Goal: Task Accomplishment & Management: Complete application form

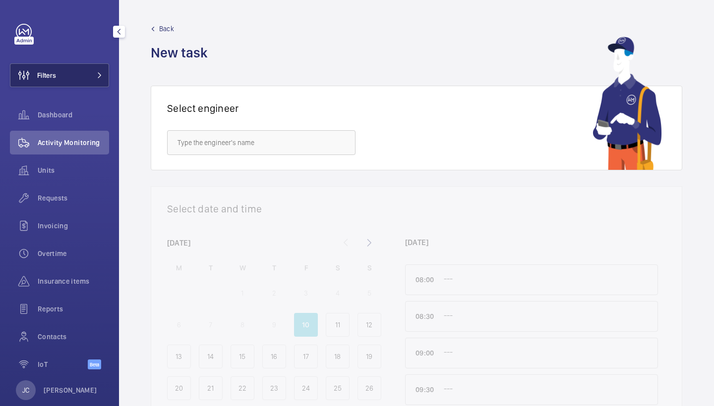
click at [62, 76] on button "Filters" at bounding box center [59, 75] width 99 height 24
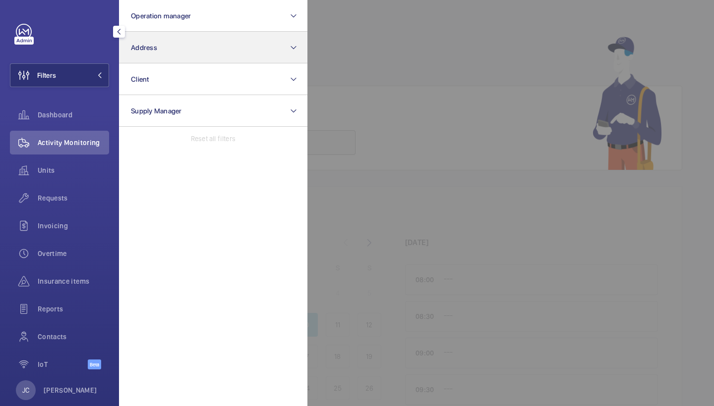
click at [153, 56] on button "Address" at bounding box center [213, 48] width 188 height 32
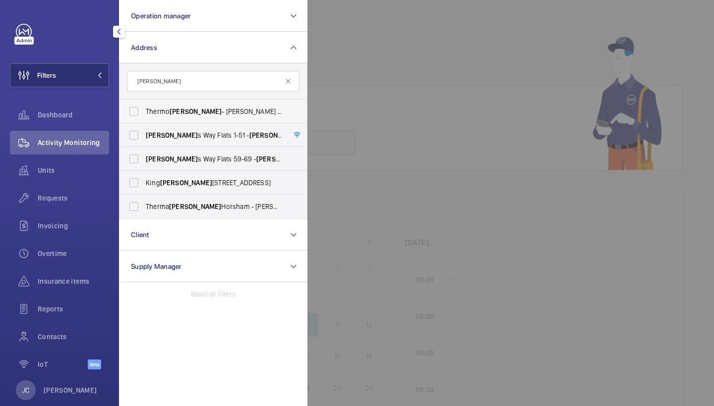
type input "fisher"
click at [178, 112] on span "Fisher" at bounding box center [195, 112] width 52 height 8
click at [144, 112] on input "Thermo Fisher - Crawley - Thermo Fisher Scientific, CRAWLEY RH10 9NQ" at bounding box center [134, 112] width 20 height 20
checkbox input "true"
click at [172, 214] on label "Therma Fisher Horsham - Langhurst Wood Road, HORSHAM RH12 4QD" at bounding box center [205, 207] width 172 height 24
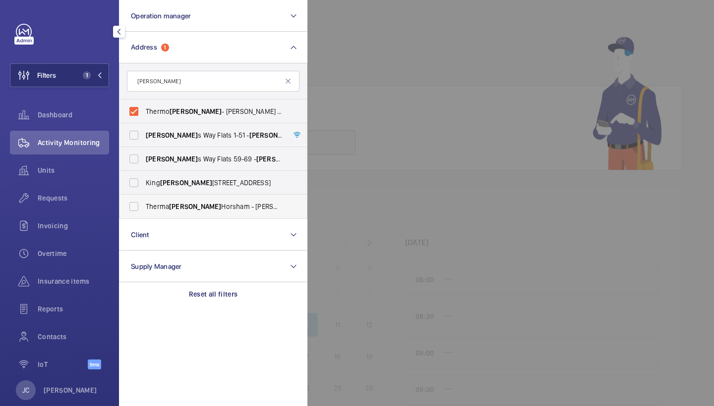
click at [144, 214] on input "Therma Fisher Horsham - Langhurst Wood Road, HORSHAM RH12 4QD" at bounding box center [134, 207] width 20 height 20
checkbox input "true"
click at [100, 142] on span "Activity Monitoring" at bounding box center [73, 143] width 71 height 10
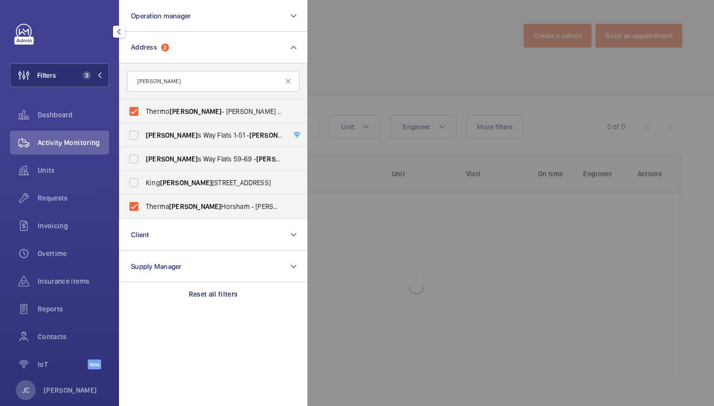
click at [349, 123] on div at bounding box center [664, 203] width 714 height 406
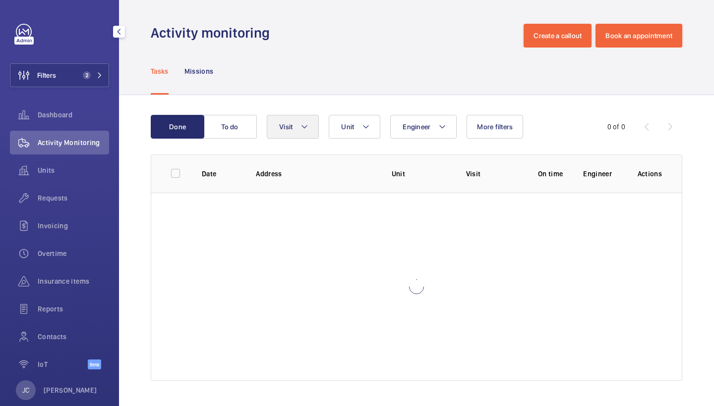
click at [301, 123] on mat-icon at bounding box center [304, 127] width 8 height 12
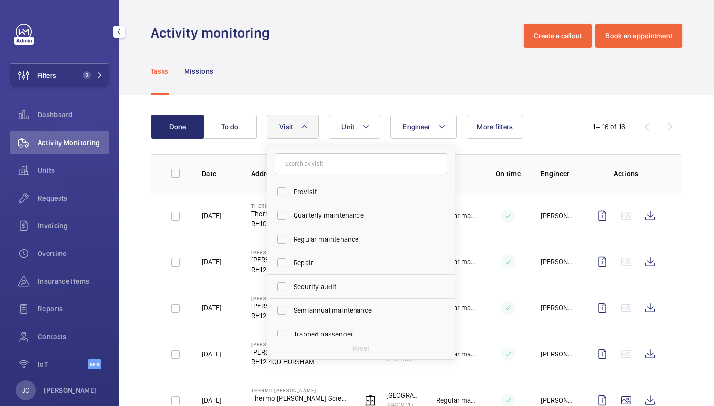
scroll to position [150, 0]
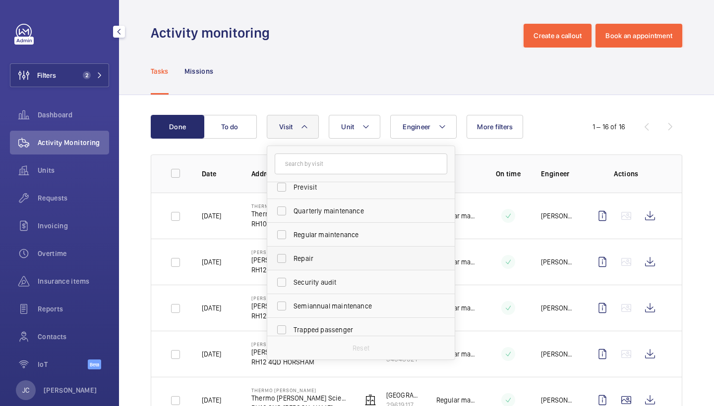
click at [341, 260] on span "Repair" at bounding box center [361, 259] width 136 height 10
click at [291, 260] on input "Repair" at bounding box center [282, 259] width 20 height 20
checkbox input "true"
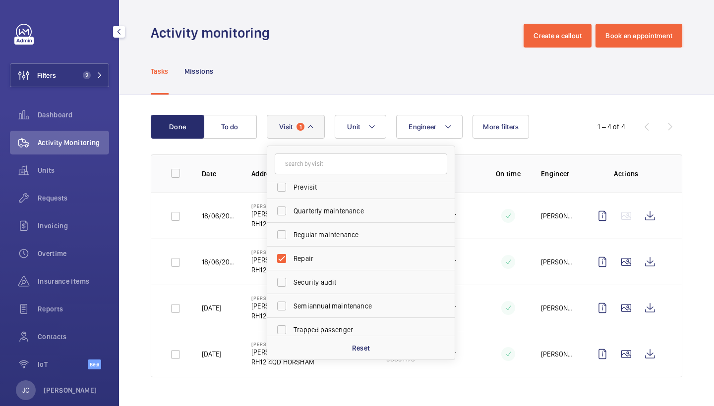
click at [357, 76] on div "Tasks Missions" at bounding box center [416, 71] width 531 height 47
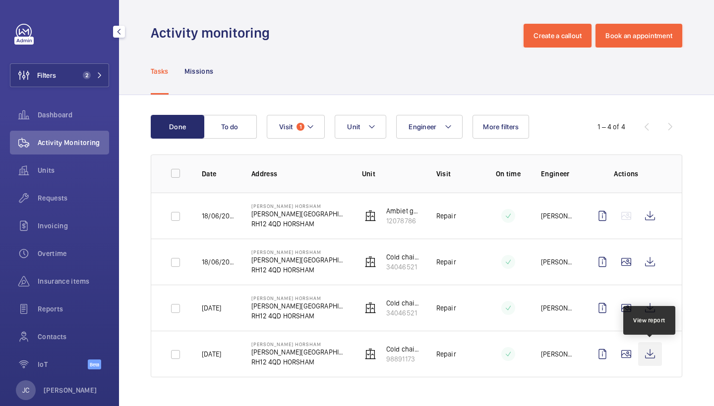
click at [653, 354] on wm-front-icon-button at bounding box center [650, 354] width 24 height 24
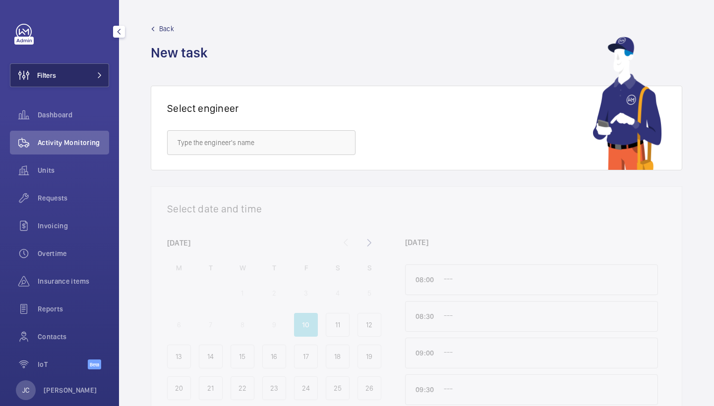
click at [66, 76] on button "Filters" at bounding box center [59, 75] width 99 height 24
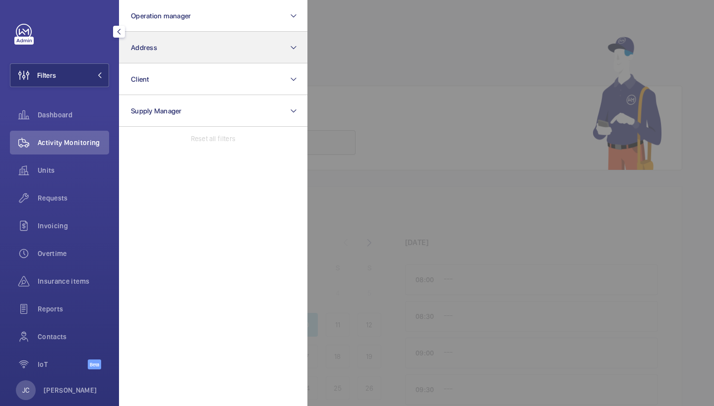
click at [137, 54] on button "Address" at bounding box center [213, 48] width 188 height 32
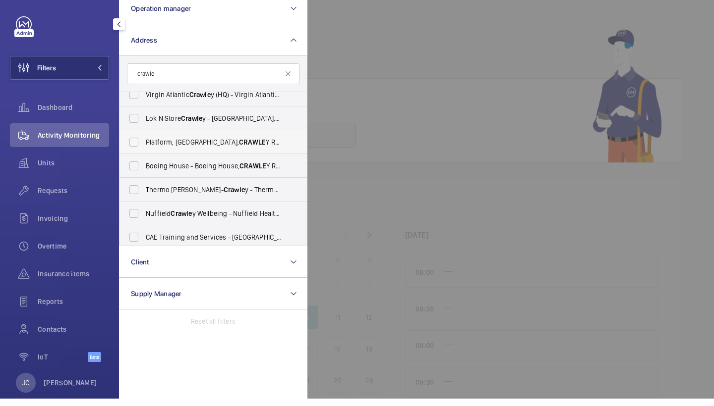
scroll to position [59, 0]
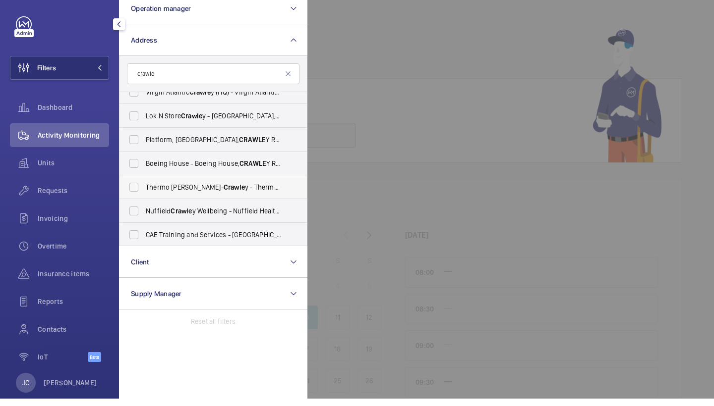
type input "crawle"
click at [229, 190] on span "Thermo Fisher- Crawle y - Thermo Fisher Scientific, CRAWLE Y RH10 9NQ" at bounding box center [214, 195] width 136 height 10
click at [144, 188] on input "Thermo Fisher- Crawle y - Thermo Fisher Scientific, CRAWLE Y RH10 9NQ" at bounding box center [134, 195] width 20 height 20
checkbox input "true"
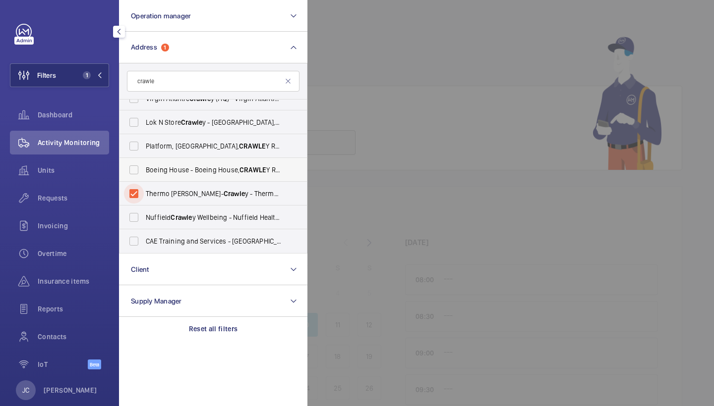
scroll to position [60, 0]
click at [91, 136] on div "Activity Monitoring" at bounding box center [59, 143] width 99 height 24
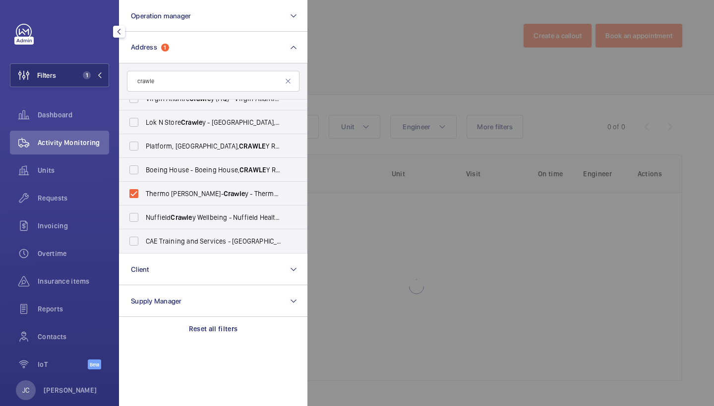
click at [396, 72] on div at bounding box center [664, 203] width 714 height 406
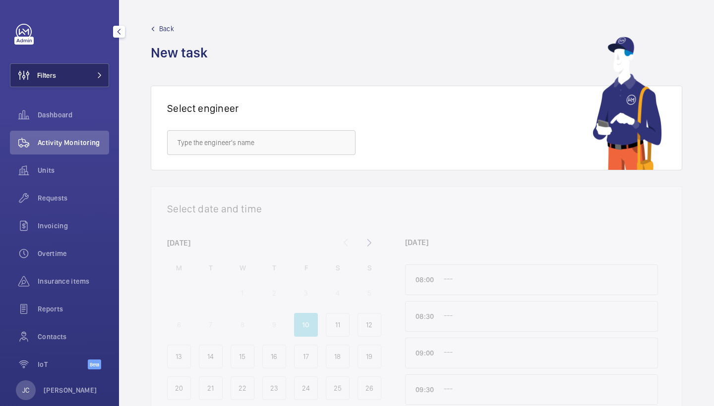
click at [81, 72] on button "Filters" at bounding box center [59, 75] width 99 height 24
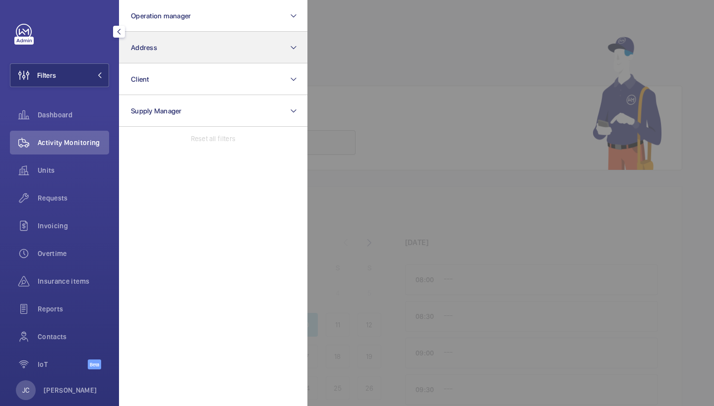
click at [151, 56] on button "Address" at bounding box center [213, 48] width 188 height 32
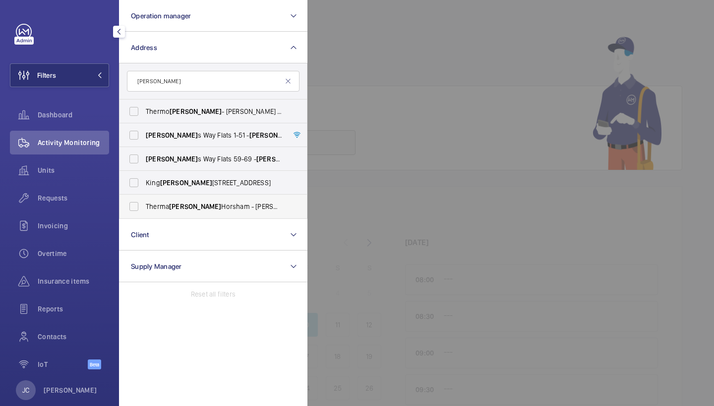
type input "[PERSON_NAME]"
click at [206, 212] on label "[PERSON_NAME] Horsham - [PERSON_NAME][STREET_ADDRESS]" at bounding box center [205, 207] width 172 height 24
click at [144, 212] on input "[PERSON_NAME] Horsham - [PERSON_NAME][STREET_ADDRESS]" at bounding box center [134, 207] width 20 height 20
checkbox input "true"
click at [97, 147] on span "Activity Monitoring" at bounding box center [73, 143] width 71 height 10
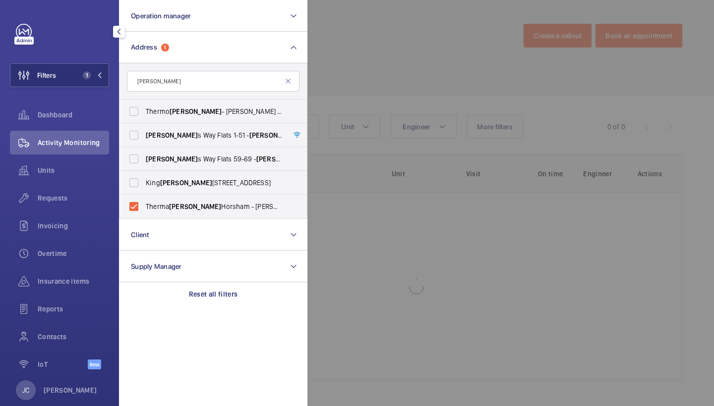
click at [472, 116] on div at bounding box center [664, 203] width 714 height 406
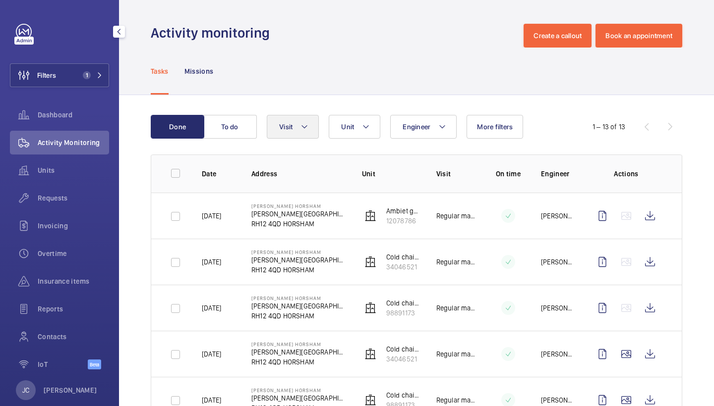
click at [299, 132] on button "Visit" at bounding box center [293, 127] width 52 height 24
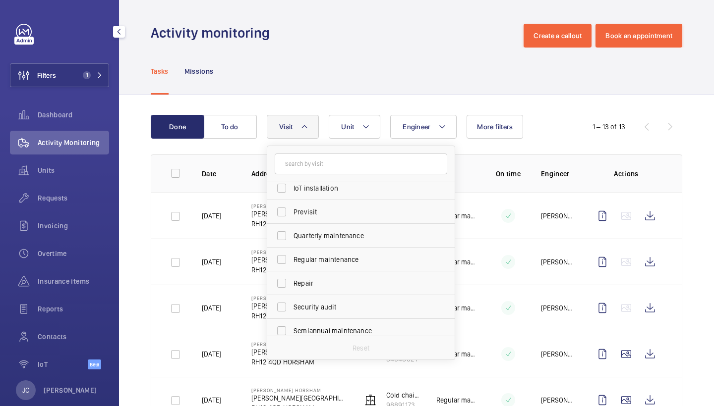
scroll to position [136, 0]
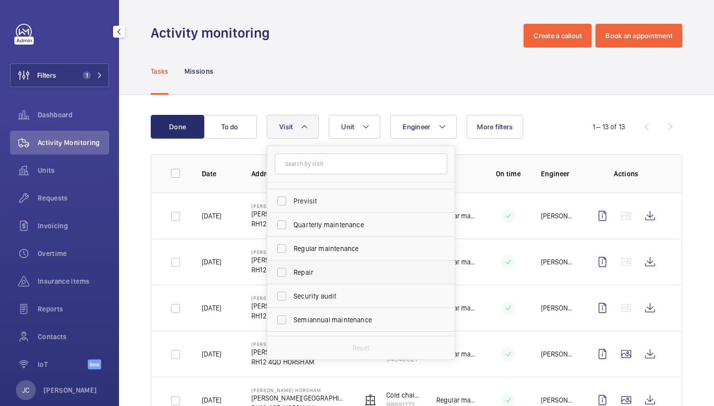
click at [339, 275] on span "Repair" at bounding box center [361, 273] width 136 height 10
click at [291, 275] on input "Repair" at bounding box center [282, 273] width 20 height 20
checkbox input "true"
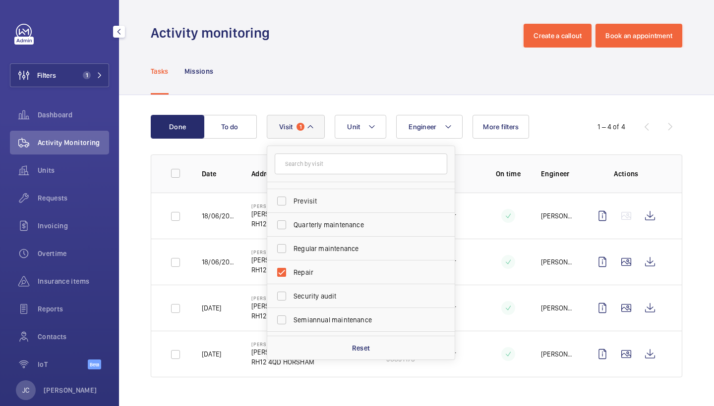
click at [405, 58] on div "Tasks Missions" at bounding box center [416, 71] width 531 height 47
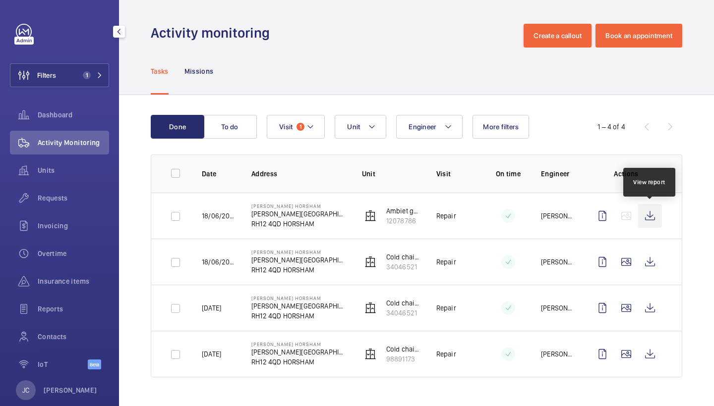
click at [654, 220] on wm-front-icon-button at bounding box center [650, 216] width 24 height 24
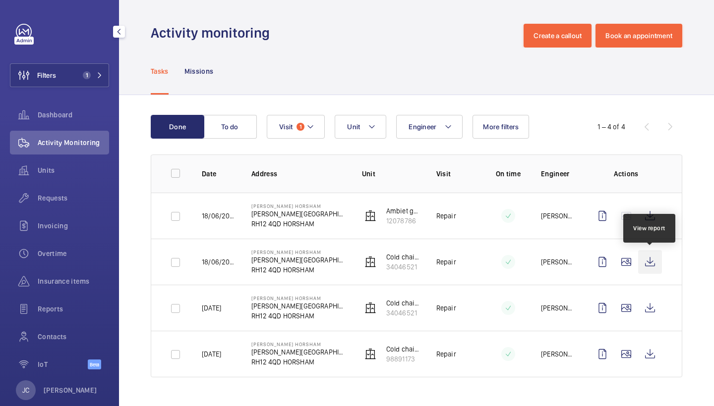
click at [654, 263] on wm-front-icon-button at bounding box center [650, 262] width 24 height 24
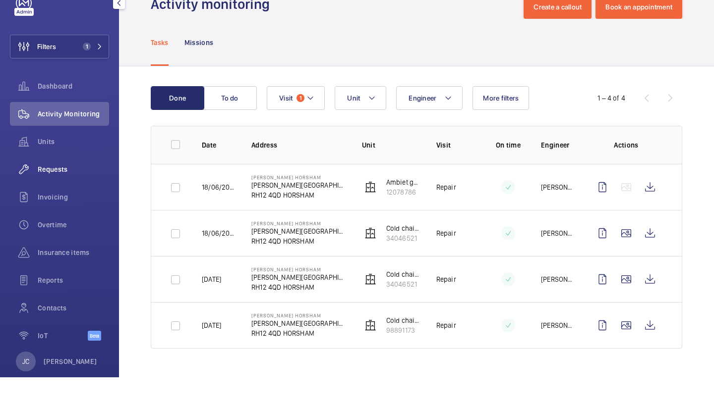
click at [65, 193] on span "Requests" at bounding box center [73, 198] width 71 height 10
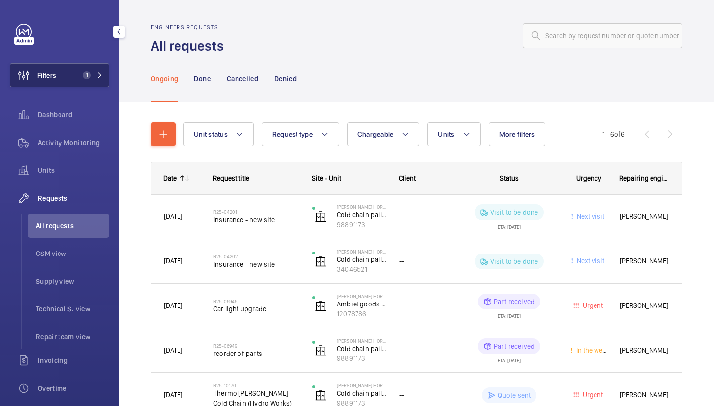
click at [93, 71] on span "1" at bounding box center [91, 75] width 24 height 8
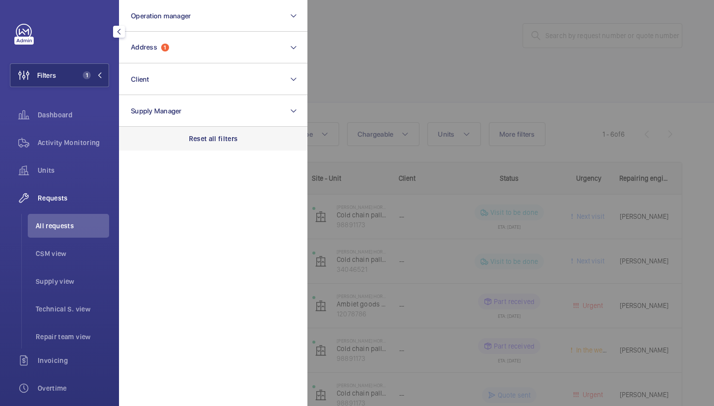
click at [200, 127] on div "Reset all filters" at bounding box center [213, 139] width 188 height 24
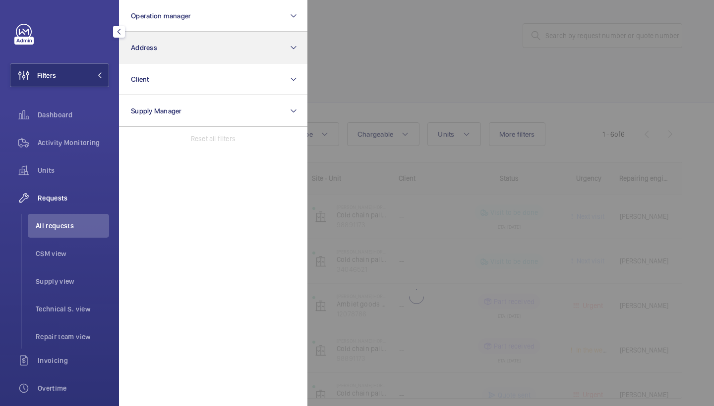
click at [194, 63] on button "Address" at bounding box center [213, 48] width 188 height 32
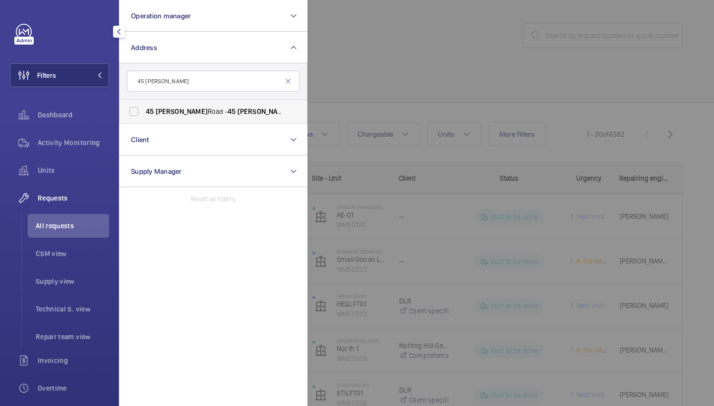
type input "45 cromwell"
click at [196, 108] on span "45 Cromwell Road - 45 Cromwell Rd, LONDON SW7 2ED" at bounding box center [214, 112] width 136 height 10
click at [144, 108] on input "45 Cromwell Road - 45 Cromwell Rd, LONDON SW7 2ED" at bounding box center [134, 112] width 20 height 20
checkbox input "true"
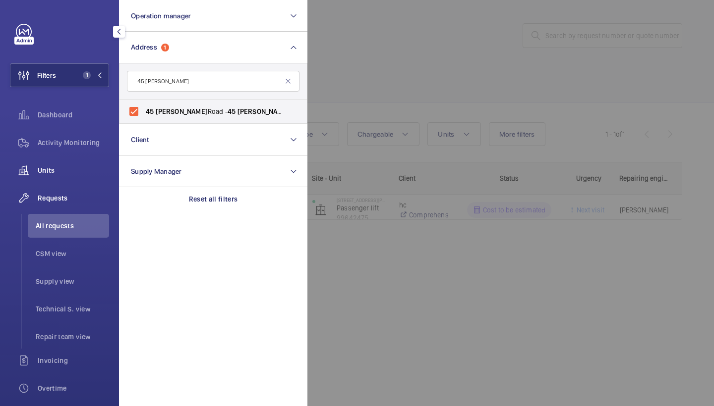
click at [80, 163] on div "Units" at bounding box center [59, 171] width 99 height 24
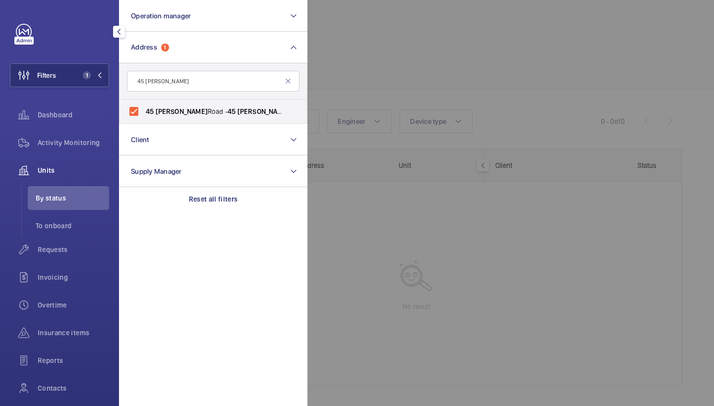
click at [360, 98] on div at bounding box center [664, 203] width 714 height 406
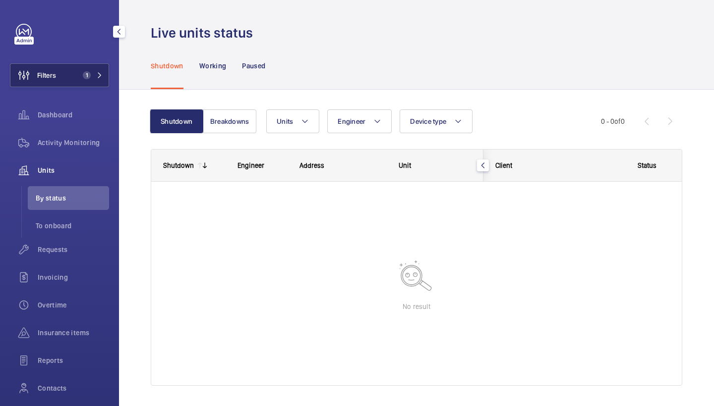
click at [76, 77] on button "Filters 1" at bounding box center [59, 75] width 99 height 24
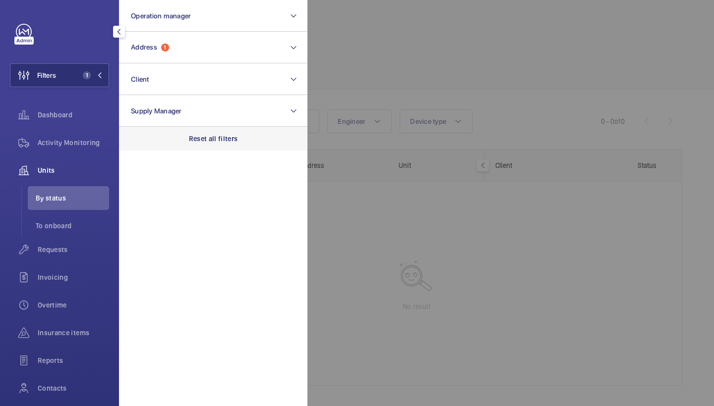
click at [210, 146] on div "Reset all filters" at bounding box center [213, 139] width 188 height 24
drag, startPoint x: 79, startPoint y: 241, endPoint x: 102, endPoint y: 213, distance: 36.6
click at [79, 241] on div "Requests" at bounding box center [59, 250] width 99 height 24
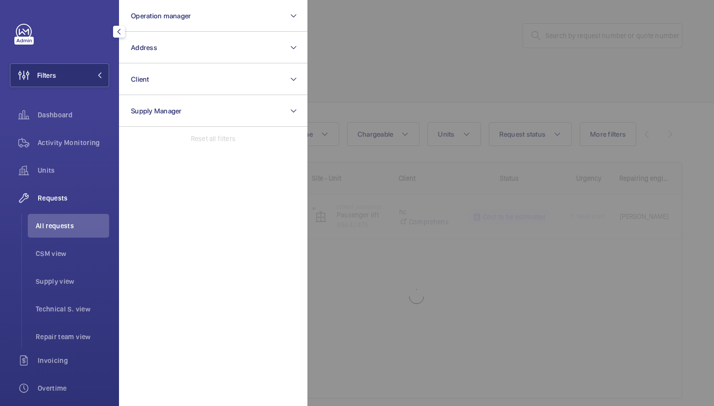
click at [449, 117] on div at bounding box center [664, 203] width 714 height 406
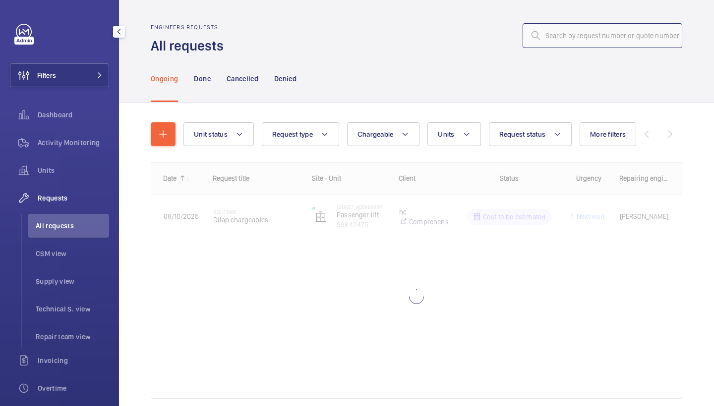
click at [581, 39] on input "text" at bounding box center [602, 35] width 160 height 25
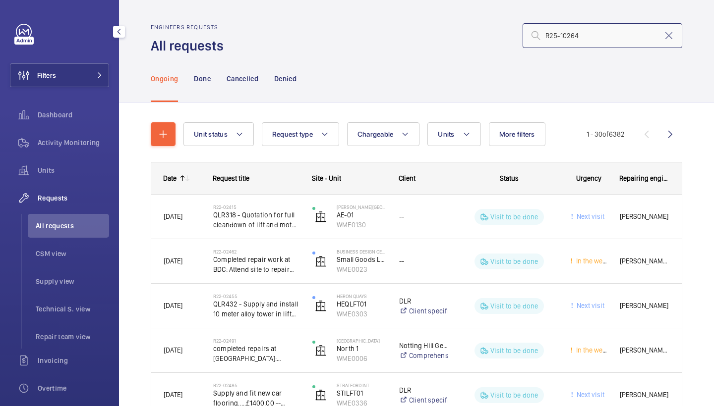
type input "R25-10264"
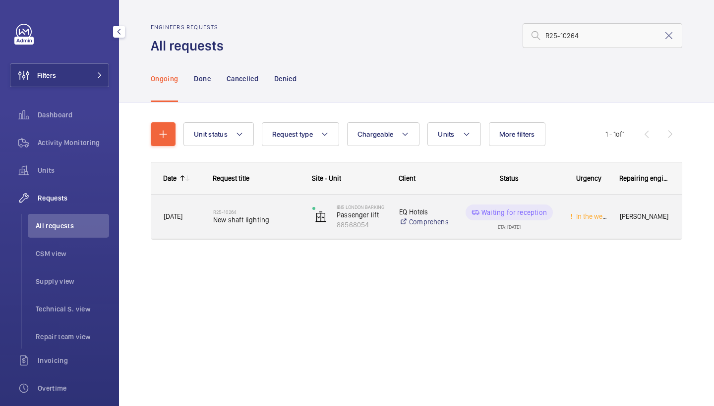
click at [257, 220] on span "New shaft lighting" at bounding box center [256, 220] width 86 height 10
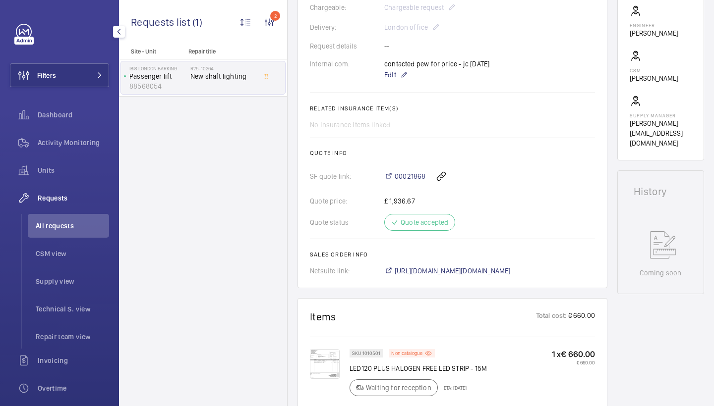
scroll to position [300, 0]
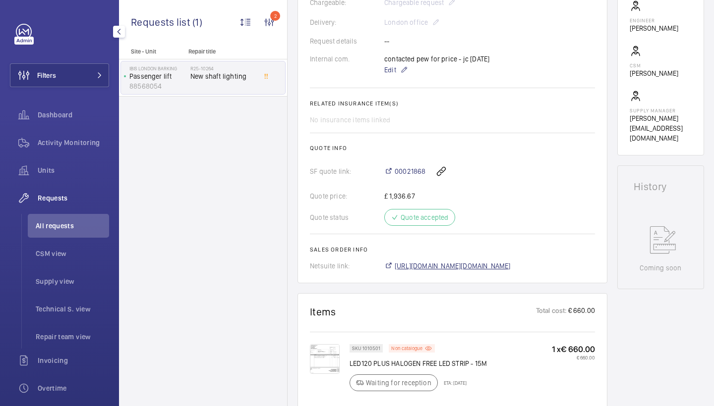
click at [457, 266] on span "https://6461500.app.netsuite.com/app/accounting/transactions/salesord.nl?id=308…" at bounding box center [452, 266] width 116 height 10
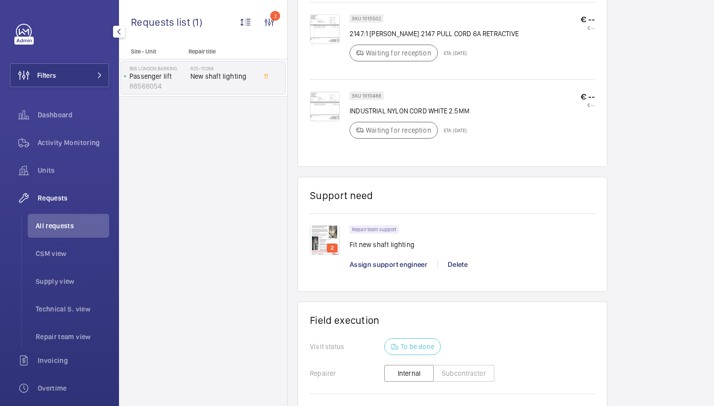
scroll to position [784, 0]
click at [393, 263] on span "Assign support engineer" at bounding box center [388, 265] width 78 height 8
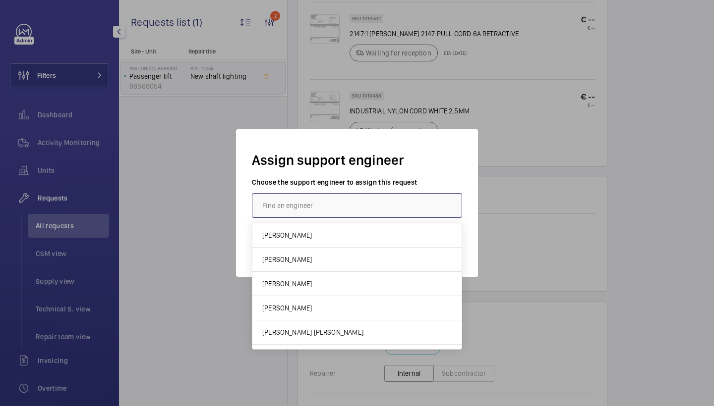
click at [337, 212] on input "text" at bounding box center [357, 205] width 210 height 25
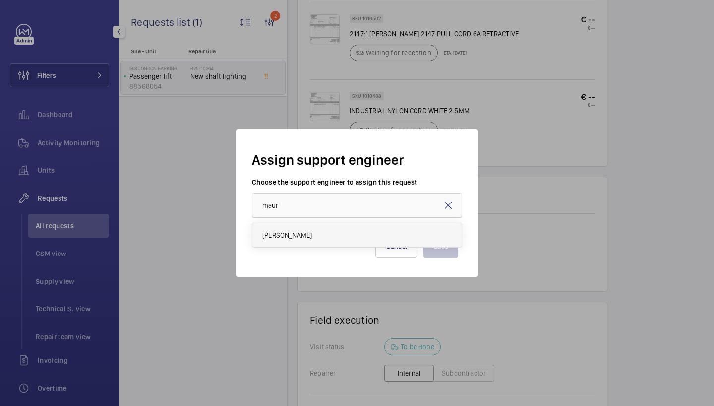
click at [297, 228] on mat-option "Maurice Shanley" at bounding box center [356, 235] width 209 height 24
type input "Maurice Shanley"
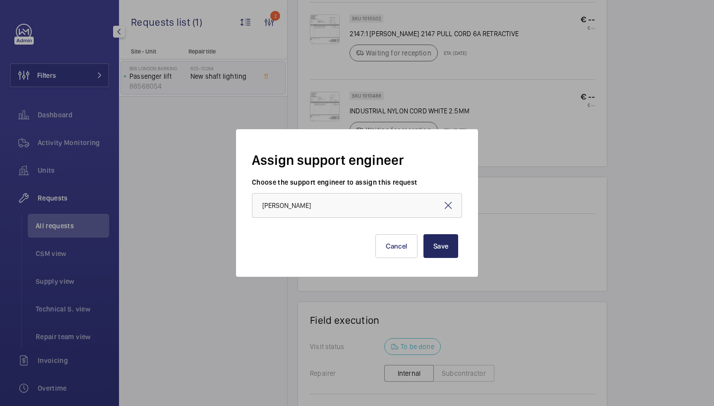
click at [438, 242] on button "Save" at bounding box center [440, 246] width 35 height 24
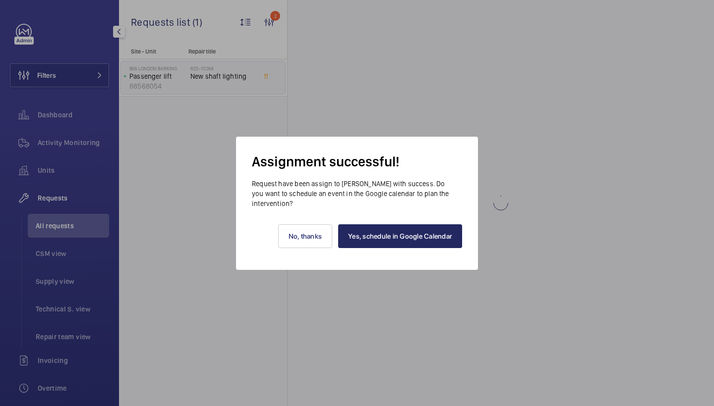
click at [435, 245] on link "Yes, schedule in Google Calendar" at bounding box center [400, 236] width 124 height 24
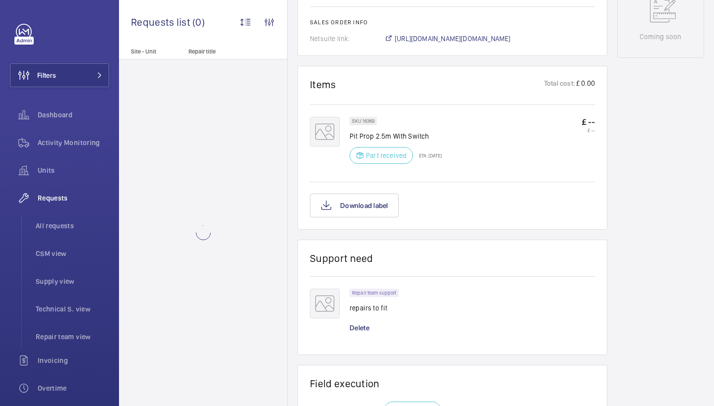
scroll to position [527, 0]
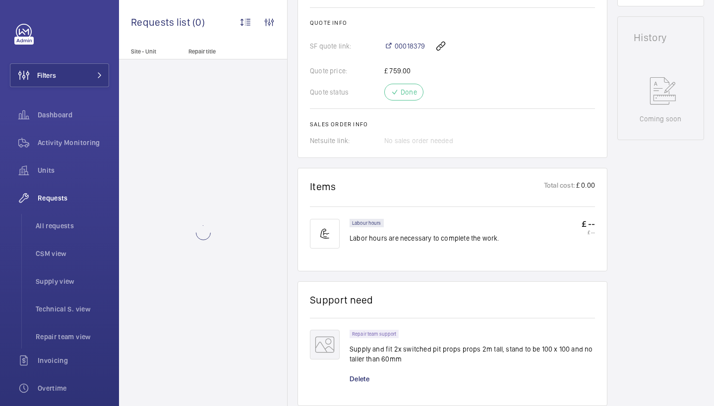
scroll to position [247, 0]
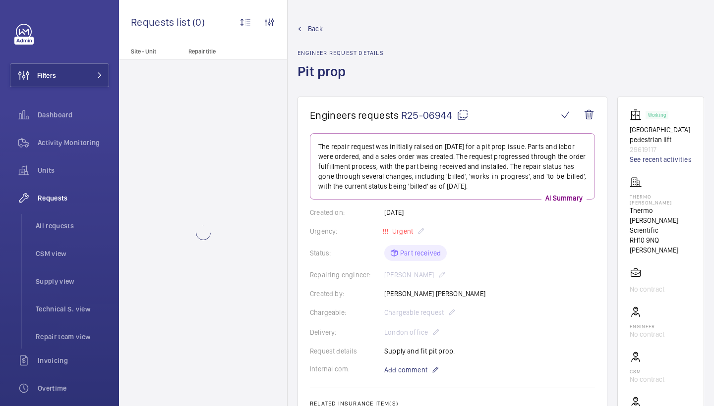
scroll to position [471, 0]
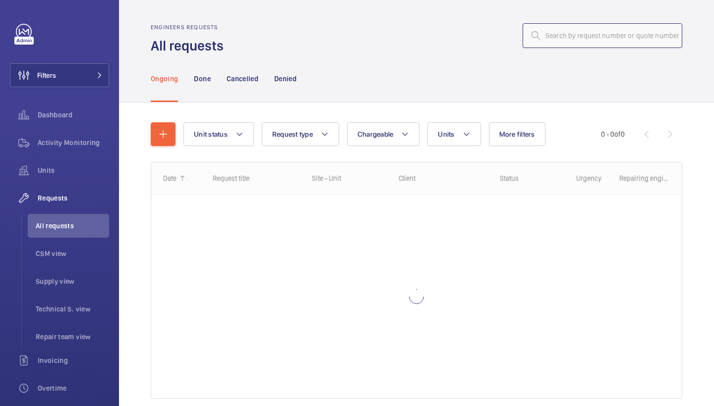
click at [625, 39] on input "text" at bounding box center [602, 35] width 160 height 25
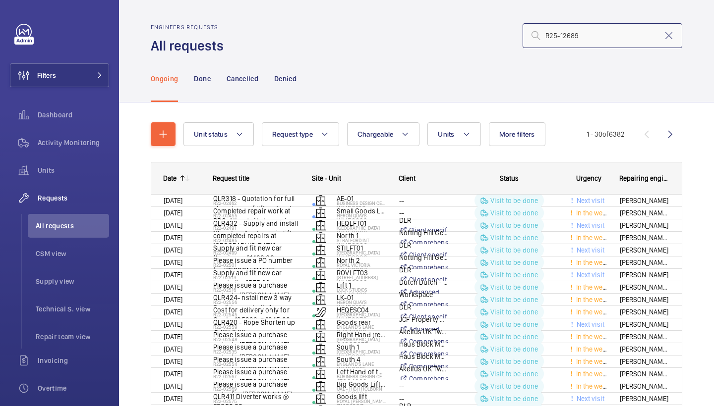
type input "R25-12689"
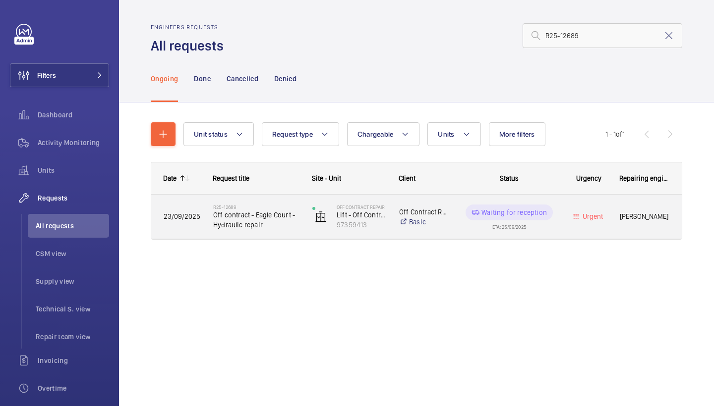
click at [247, 217] on span "Off contract - Eagle Court - Hydraulic repair" at bounding box center [256, 220] width 86 height 20
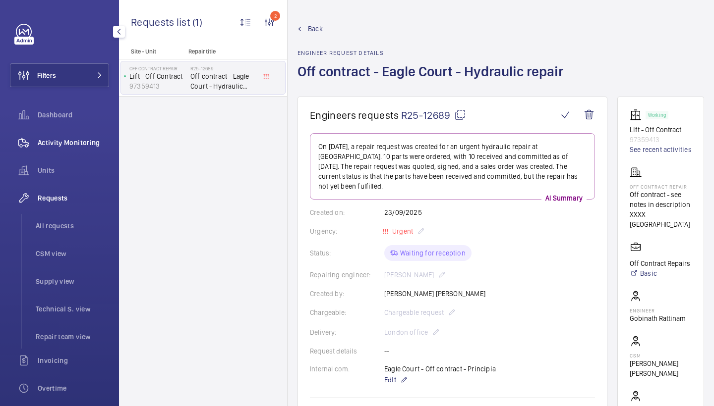
click at [98, 142] on span "Activity Monitoring" at bounding box center [73, 143] width 71 height 10
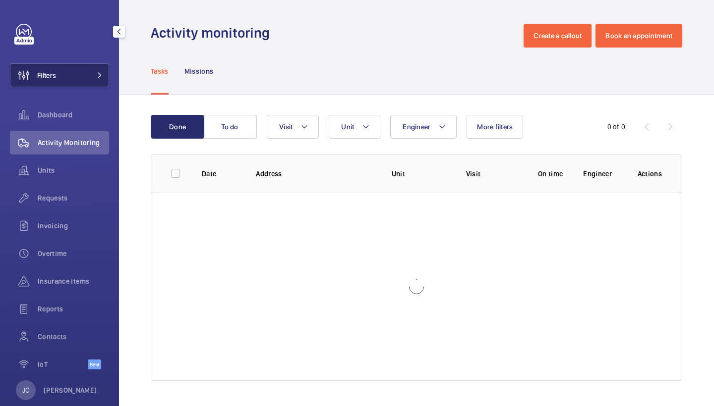
click at [94, 82] on button "Filters" at bounding box center [59, 75] width 99 height 24
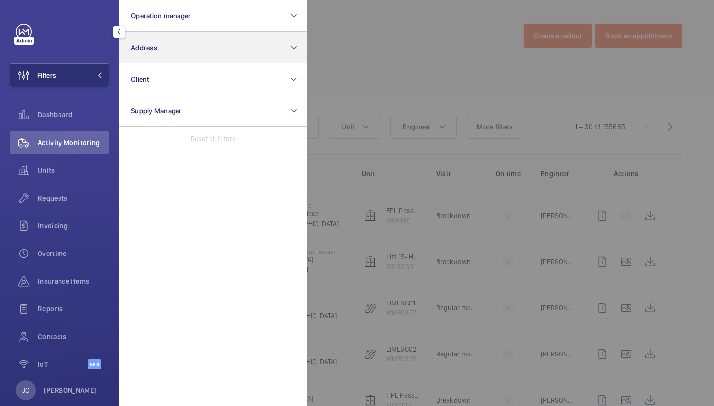
click at [211, 67] on button "Client" at bounding box center [213, 79] width 188 height 32
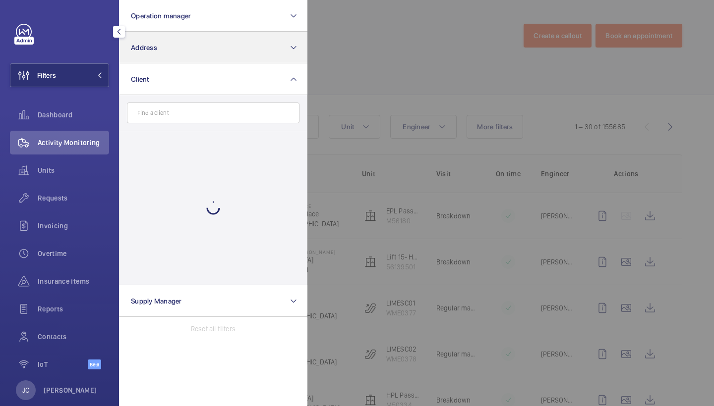
click at [211, 48] on button "Address" at bounding box center [213, 48] width 188 height 32
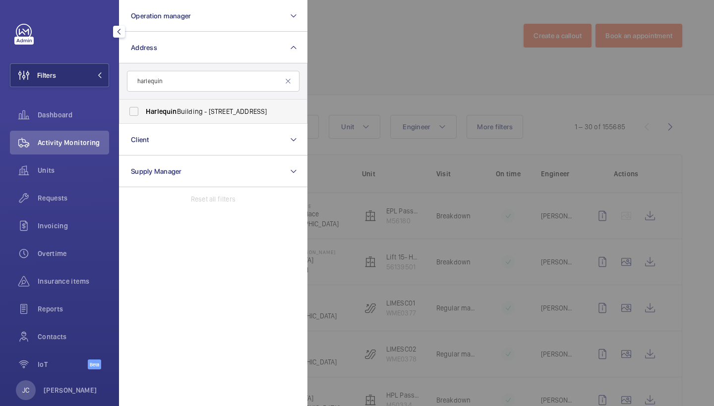
type input "harlequin"
click at [208, 108] on span "Harlequin Building - 65 Southwark Street, LONDON SE1 0HR" at bounding box center [214, 112] width 136 height 10
click at [144, 108] on input "Harlequin Building - 65 Southwark Street, LONDON SE1 0HR" at bounding box center [134, 112] width 20 height 20
checkbox input "true"
click at [80, 204] on div "Requests" at bounding box center [59, 198] width 99 height 24
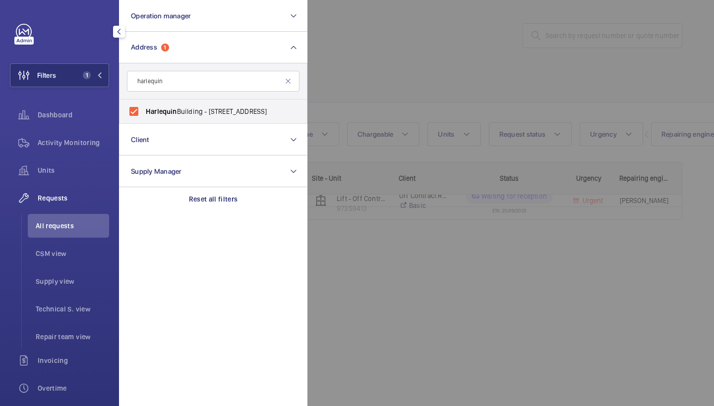
click at [420, 27] on div at bounding box center [664, 203] width 714 height 406
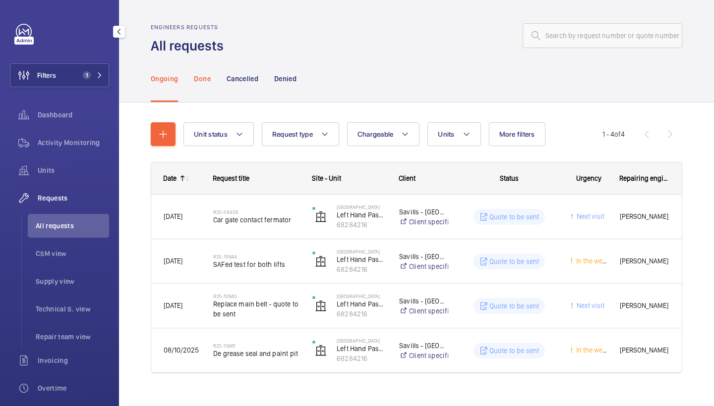
click at [201, 84] on div "Done" at bounding box center [202, 78] width 16 height 47
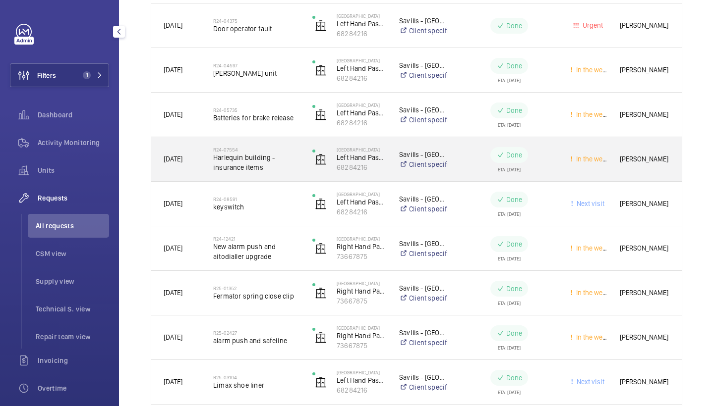
scroll to position [630, 0]
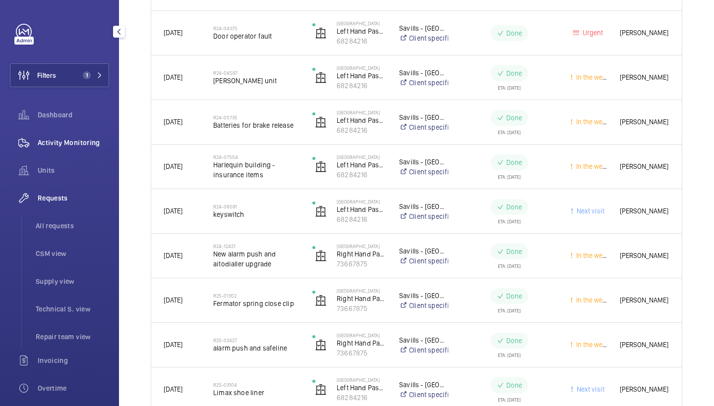
click at [73, 144] on span "Activity Monitoring" at bounding box center [73, 143] width 71 height 10
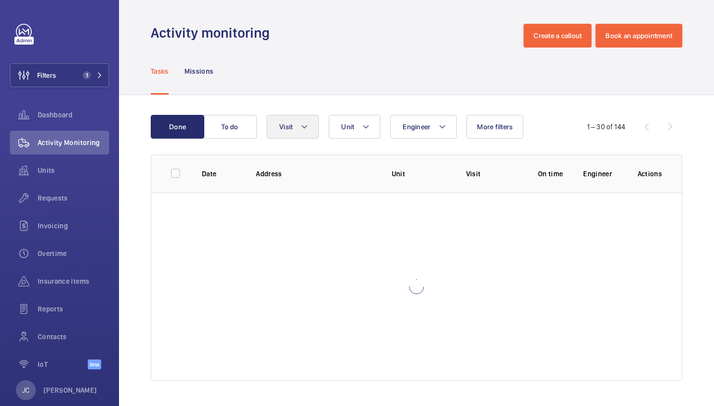
click at [294, 133] on button "Visit" at bounding box center [293, 127] width 52 height 24
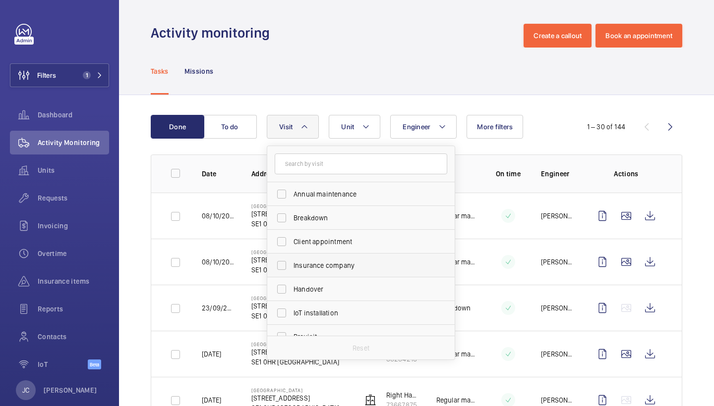
scroll to position [129, 0]
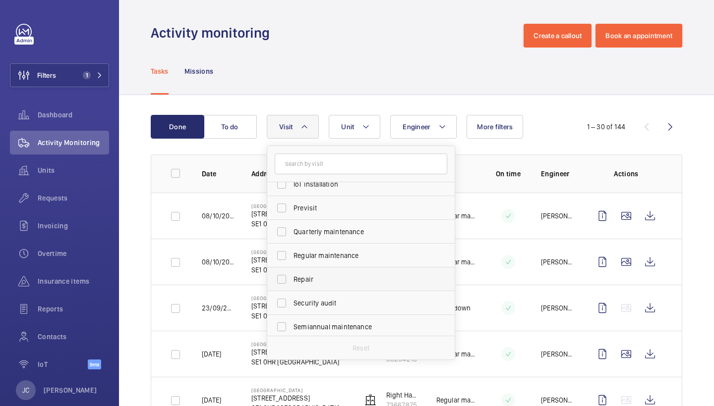
click at [334, 277] on span "Repair" at bounding box center [361, 280] width 136 height 10
click at [291, 277] on input "Repair" at bounding box center [282, 280] width 20 height 20
checkbox input "true"
click at [353, 82] on div "Tasks Missions" at bounding box center [416, 71] width 531 height 47
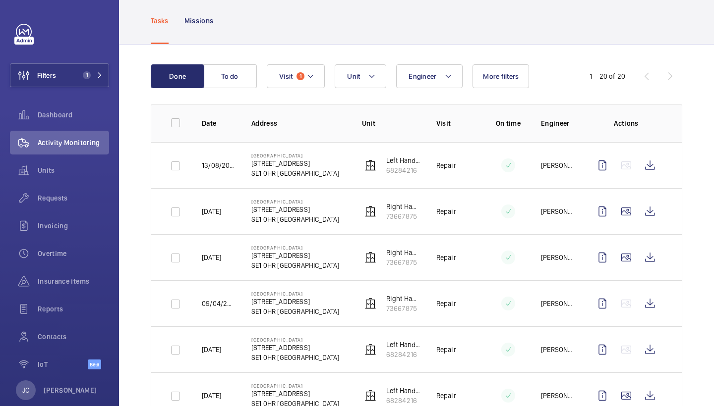
scroll to position [52, 0]
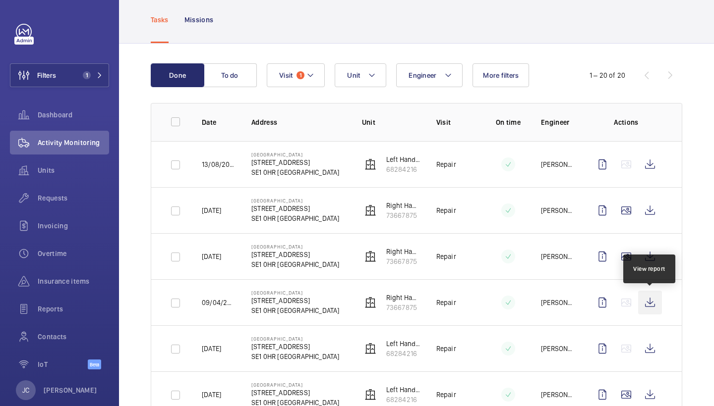
click at [651, 298] on wm-front-icon-button at bounding box center [650, 303] width 24 height 24
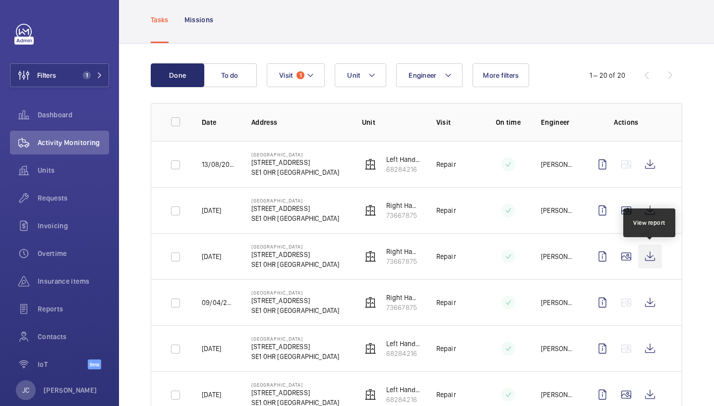
click at [650, 257] on wm-front-icon-button at bounding box center [650, 257] width 24 height 24
click at [64, 201] on span "Requests" at bounding box center [73, 198] width 71 height 10
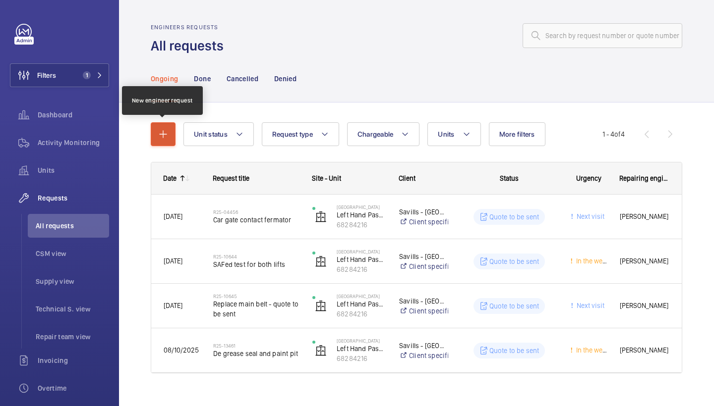
click at [170, 138] on button "button" at bounding box center [163, 134] width 25 height 24
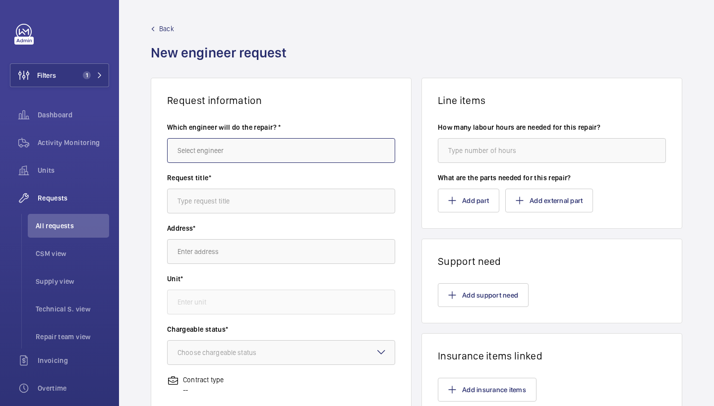
click at [267, 154] on input "text" at bounding box center [281, 150] width 228 height 25
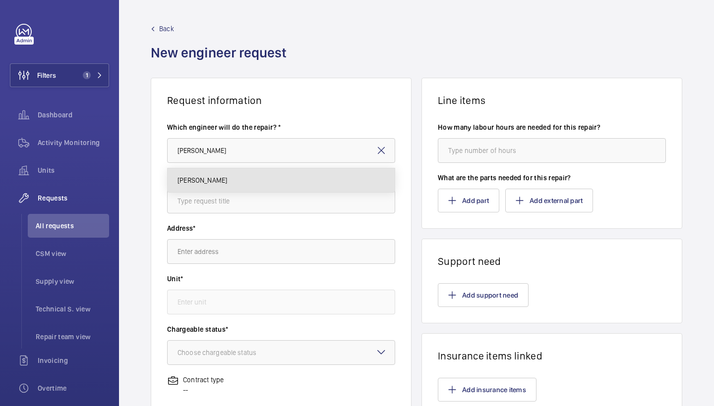
drag, startPoint x: 267, startPoint y: 154, endPoint x: 264, endPoint y: 185, distance: 31.4
click at [261, 174] on mat-option "[PERSON_NAME]" at bounding box center [280, 180] width 227 height 24
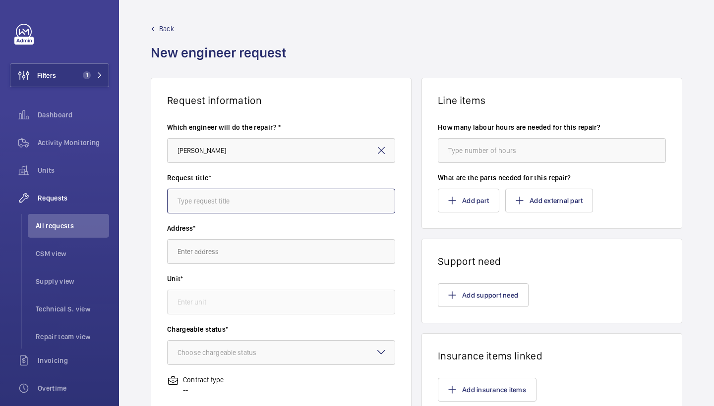
type input "Keith"
click at [268, 199] on input "text" at bounding box center [281, 201] width 228 height 25
type input "safeline upgrade"
click at [263, 254] on input "text" at bounding box center [281, 251] width 228 height 25
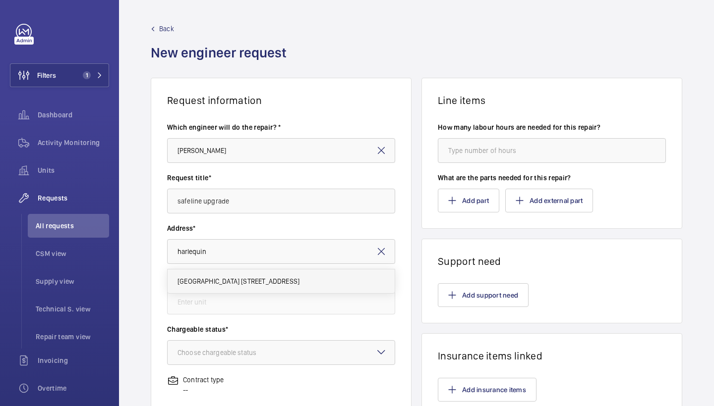
click at [306, 291] on mat-option "Harlequin Building 65 Southwark Street, SE1 0HR LONDON" at bounding box center [280, 282] width 227 height 24
type input "Harlequin Building 65 Southwark Street, SE1 0HR LONDON"
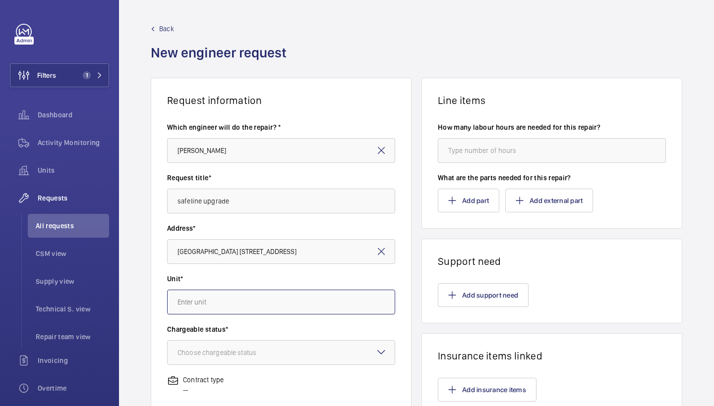
click at [286, 310] on input "text" at bounding box center [281, 302] width 228 height 25
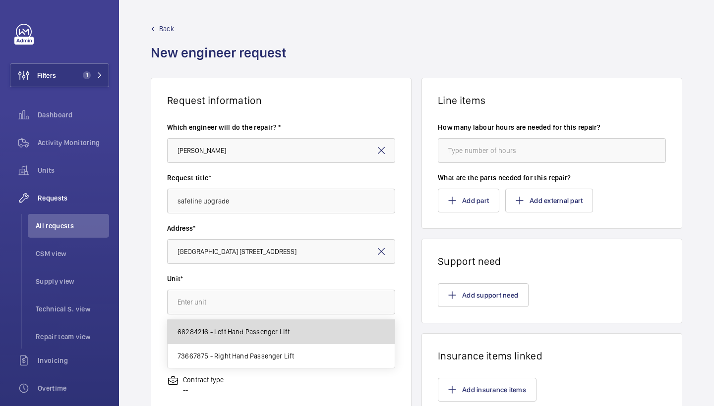
click at [258, 341] on mat-option "68284216 - Left Hand Passenger Lift" at bounding box center [280, 332] width 227 height 24
type input "68284216 - Left Hand Passenger Lift"
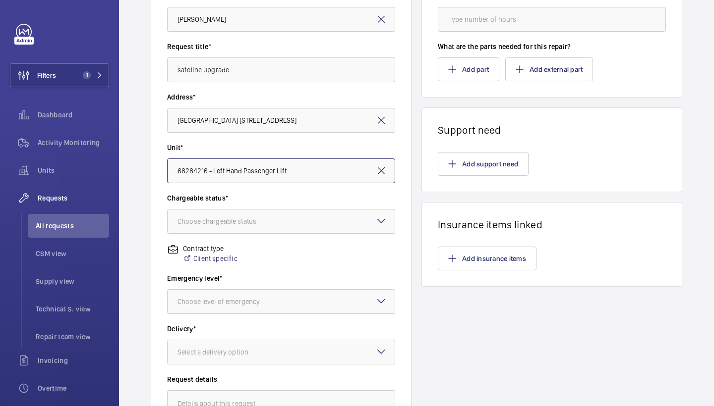
scroll to position [181, 0]
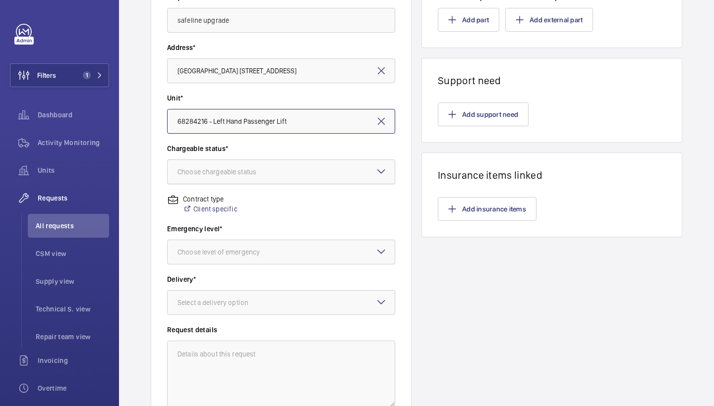
click at [343, 171] on div at bounding box center [280, 172] width 227 height 24
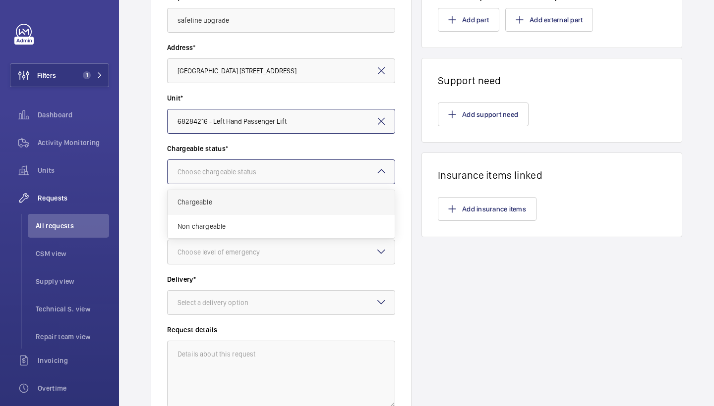
click at [320, 198] on span "Chargeable" at bounding box center [280, 202] width 207 height 10
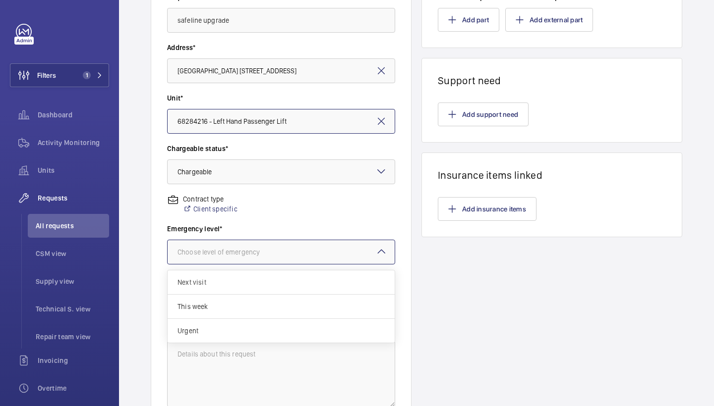
click at [285, 260] on div at bounding box center [280, 252] width 227 height 24
click at [247, 310] on span "This week" at bounding box center [280, 307] width 207 height 10
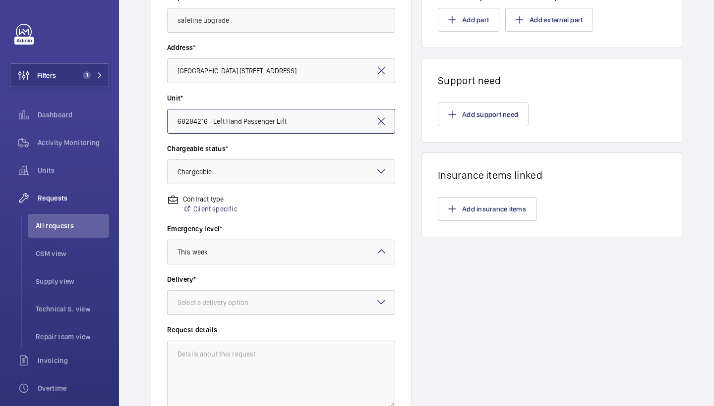
click at [254, 307] on div "Select a delivery option" at bounding box center [225, 303] width 96 height 10
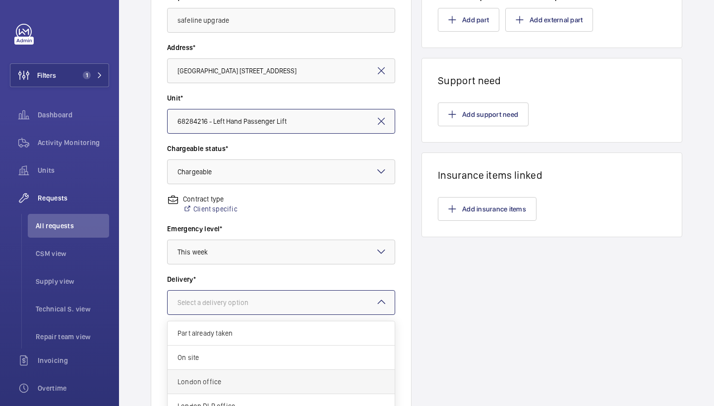
click at [243, 380] on span "London office" at bounding box center [280, 382] width 207 height 10
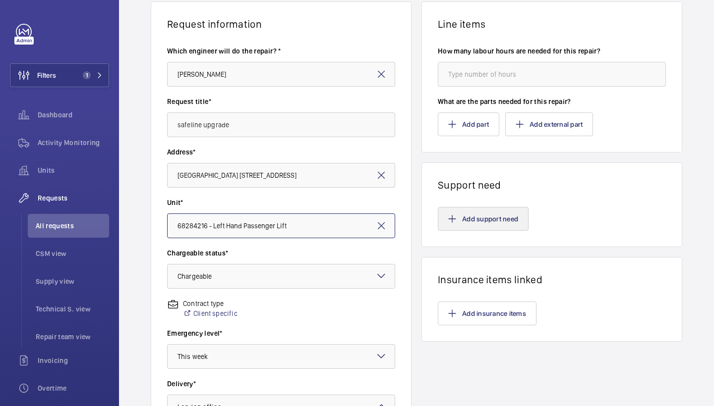
scroll to position [75, 0]
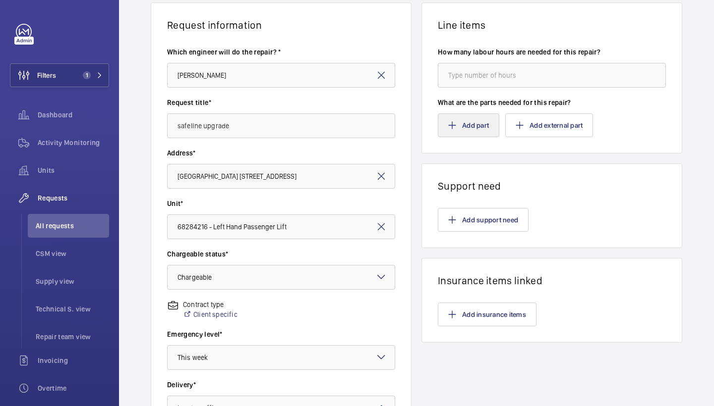
click at [458, 126] on button "Add part" at bounding box center [468, 125] width 61 height 24
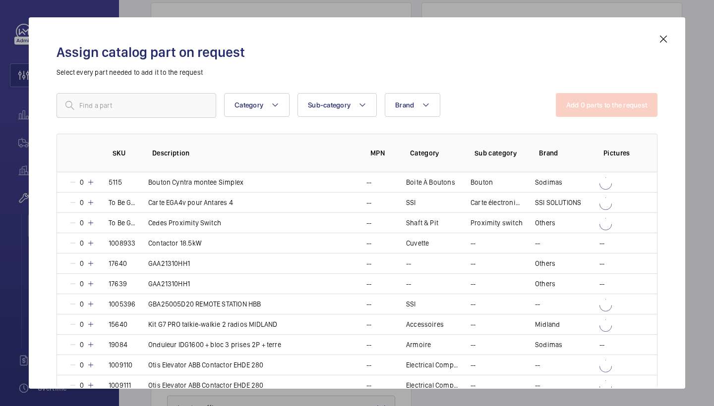
click at [191, 118] on div "Category Sub-category Brand More filters Reset all filters Add 0 parts to the r…" at bounding box center [356, 217] width 601 height 248
click at [190, 111] on input "text" at bounding box center [136, 105] width 160 height 25
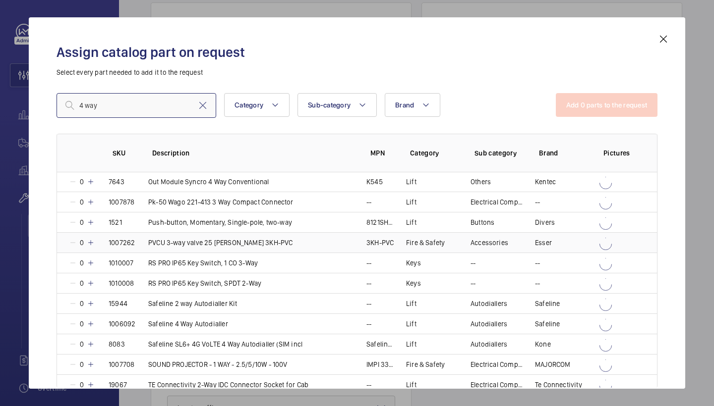
scroll to position [617, 0]
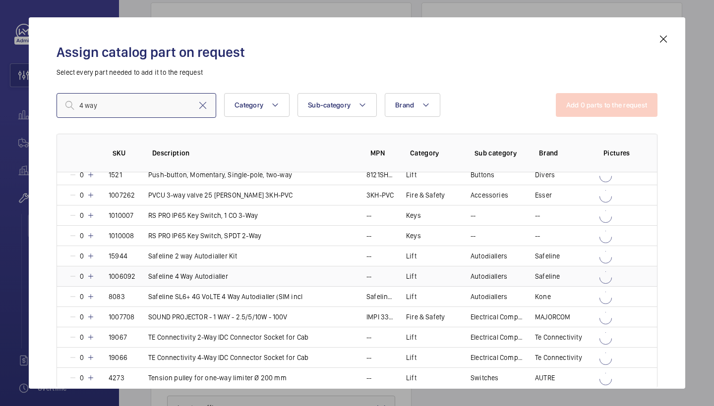
type input "4 way"
click at [91, 278] on mat-icon at bounding box center [91, 277] width 8 height 8
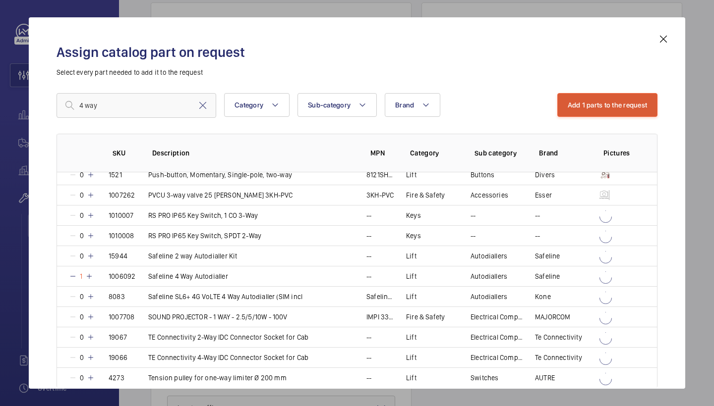
click at [599, 99] on button "Add 1 parts to the request" at bounding box center [607, 105] width 101 height 24
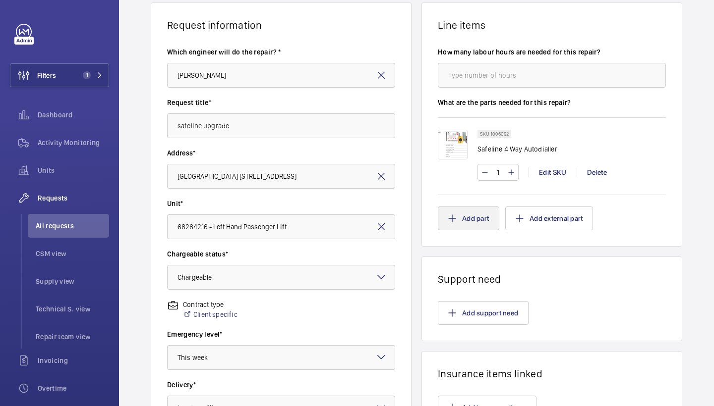
click at [466, 218] on button "Add part" at bounding box center [468, 219] width 61 height 24
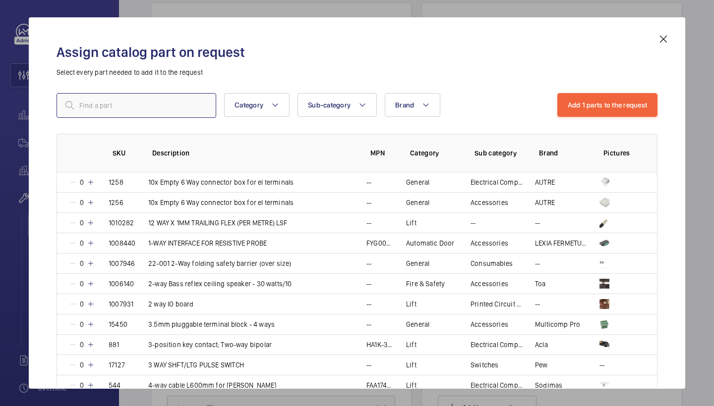
click at [178, 102] on input "text" at bounding box center [136, 105] width 160 height 25
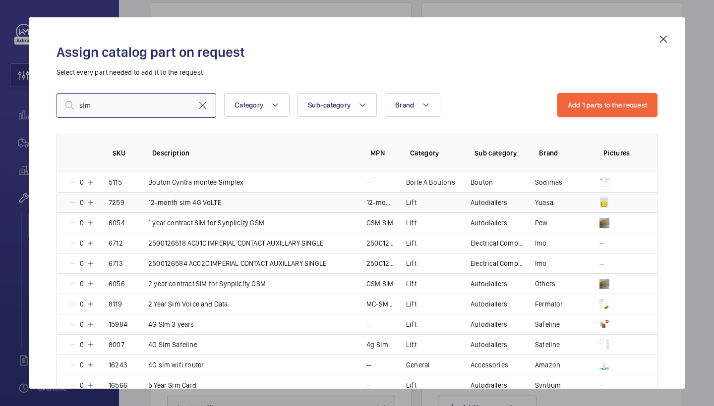
type input "sim"
click at [91, 201] on mat-icon at bounding box center [91, 203] width 8 height 8
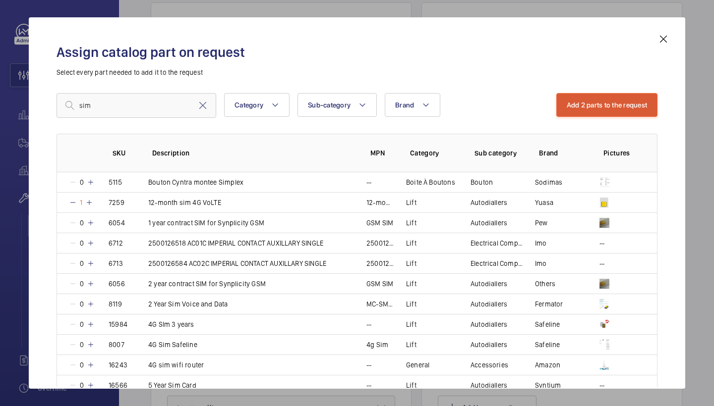
click at [576, 104] on button "Add 2 parts to the request" at bounding box center [607, 105] width 102 height 24
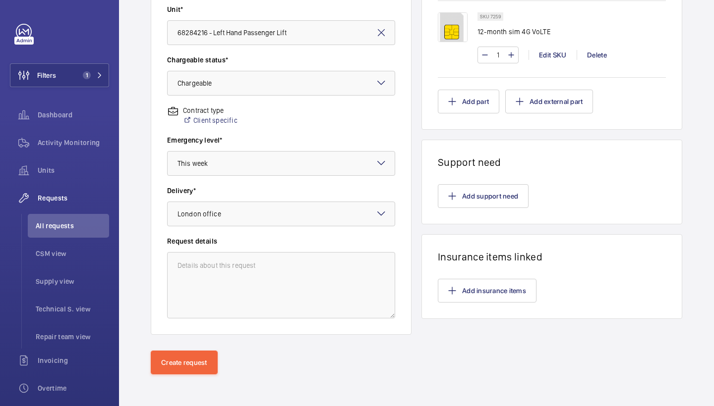
scroll to position [270, 0]
click at [195, 359] on button "Create request" at bounding box center [184, 363] width 67 height 24
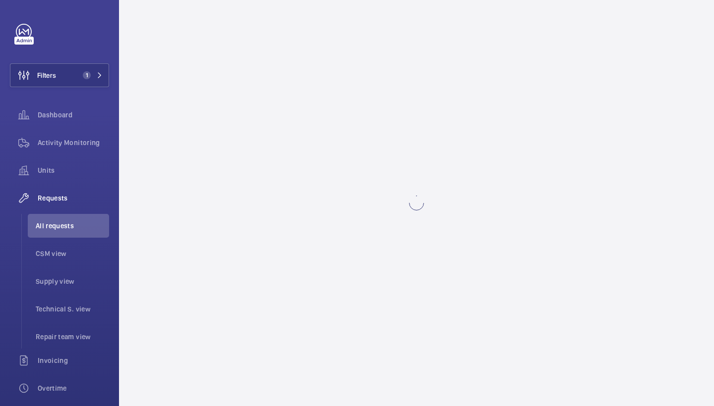
scroll to position [0, 0]
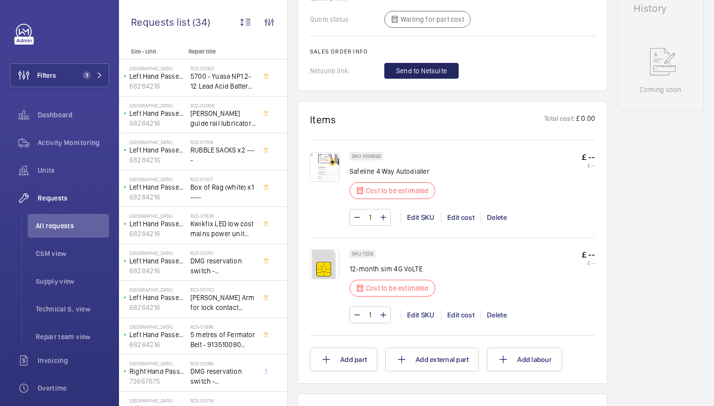
scroll to position [481, 0]
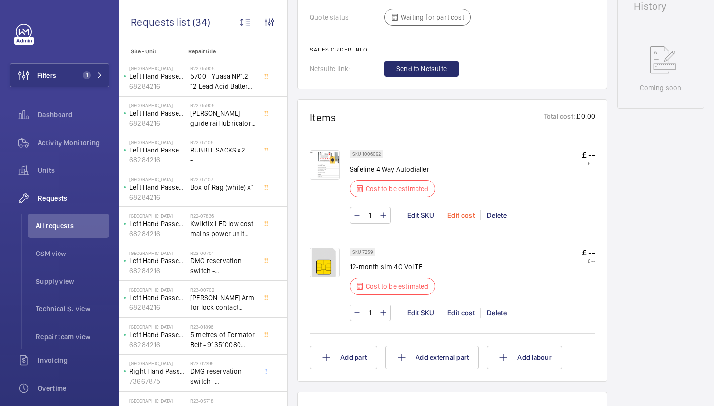
click at [456, 217] on div "Edit cost" at bounding box center [461, 216] width 40 height 10
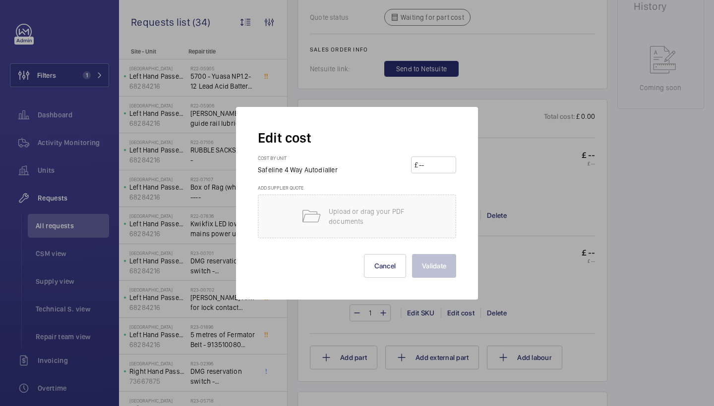
click at [429, 163] on input "number" at bounding box center [435, 165] width 35 height 16
type input "1100"
click at [434, 261] on button "Validate" at bounding box center [434, 266] width 44 height 24
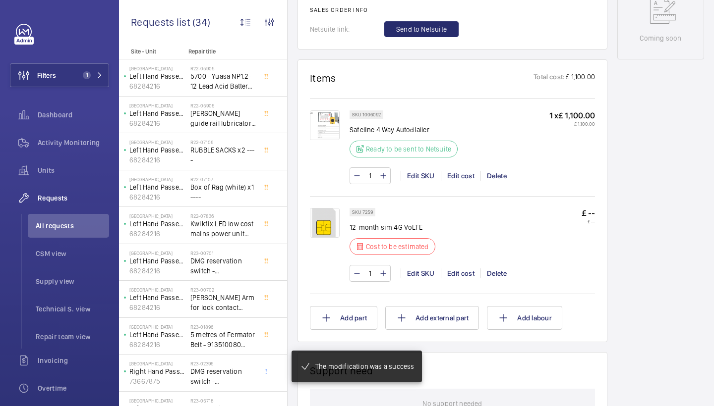
scroll to position [531, 0]
click at [454, 272] on div "Edit cost" at bounding box center [461, 273] width 40 height 10
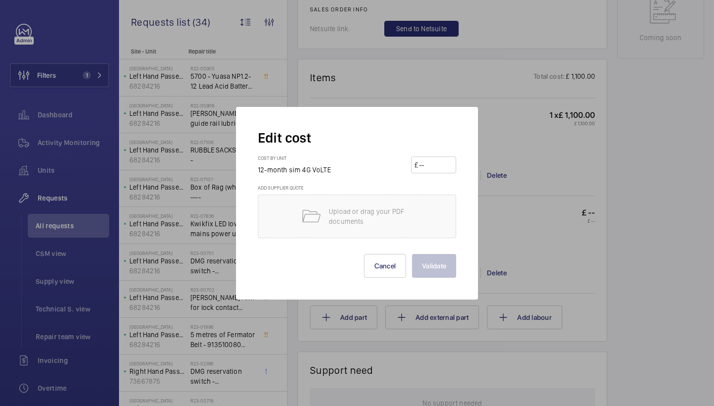
click at [441, 162] on input "number" at bounding box center [435, 165] width 35 height 16
type input "100"
click at [433, 269] on button "Validate" at bounding box center [434, 266] width 44 height 24
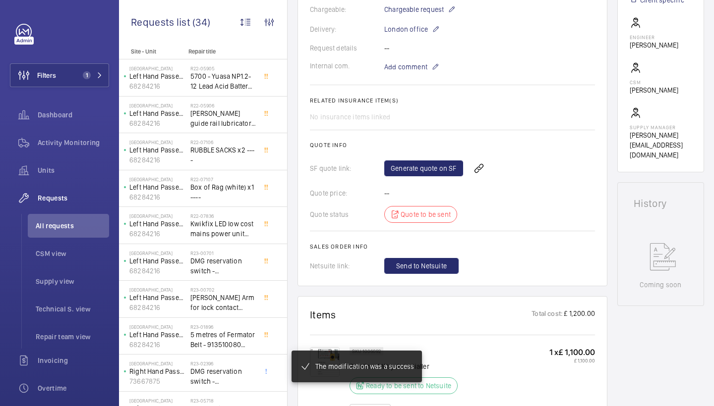
scroll to position [428, 0]
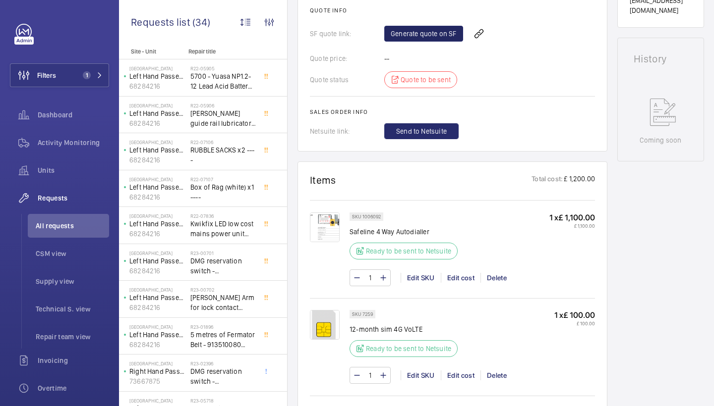
click at [428, 31] on link "Generate quote on SF" at bounding box center [423, 34] width 79 height 16
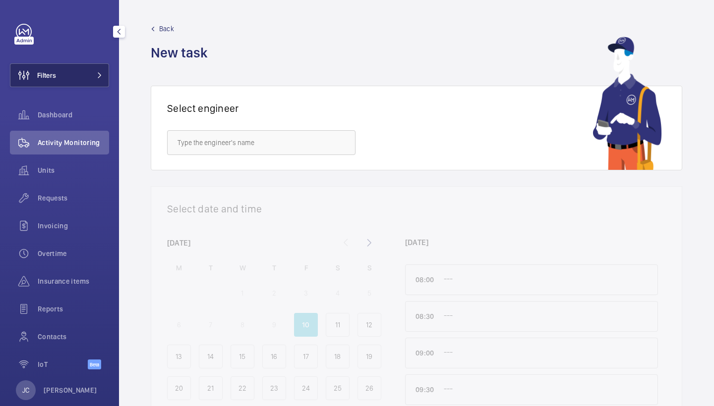
click at [83, 70] on button "Filters" at bounding box center [59, 75] width 99 height 24
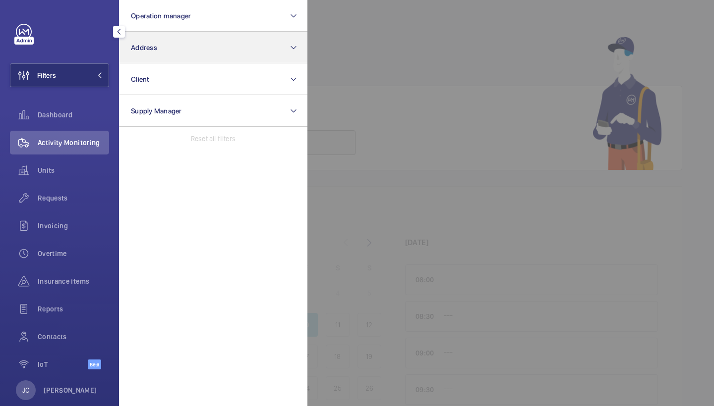
click at [159, 57] on button "Address" at bounding box center [213, 48] width 188 height 32
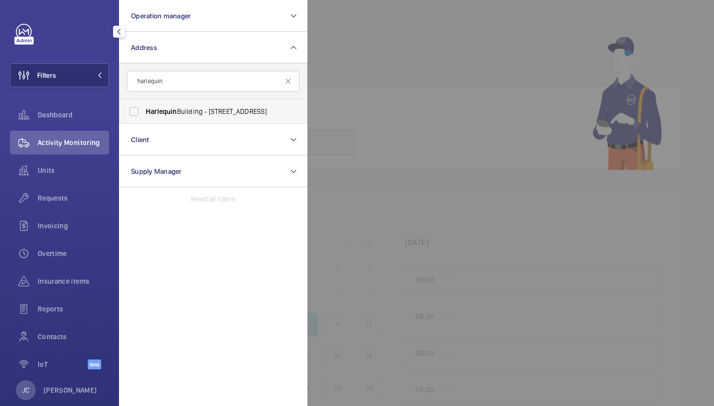
type input "harlequin"
click at [175, 109] on span "Harlequin" at bounding box center [161, 112] width 31 height 8
click at [144, 109] on input "Harlequin Building - 65 Southwark Street, LONDON SE1 0HR" at bounding box center [134, 112] width 20 height 20
checkbox input "true"
click at [46, 201] on span "Requests" at bounding box center [73, 198] width 71 height 10
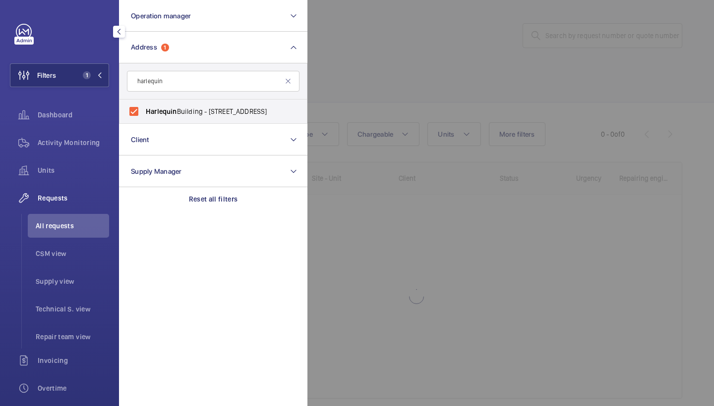
click at [387, 66] on div at bounding box center [664, 203] width 714 height 406
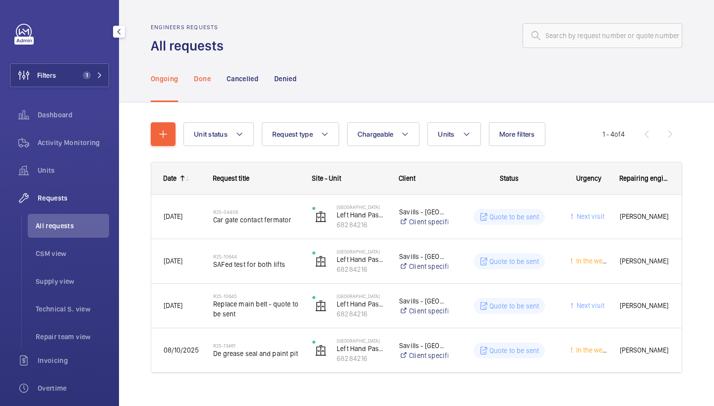
click at [209, 76] on p "Done" at bounding box center [202, 79] width 16 height 10
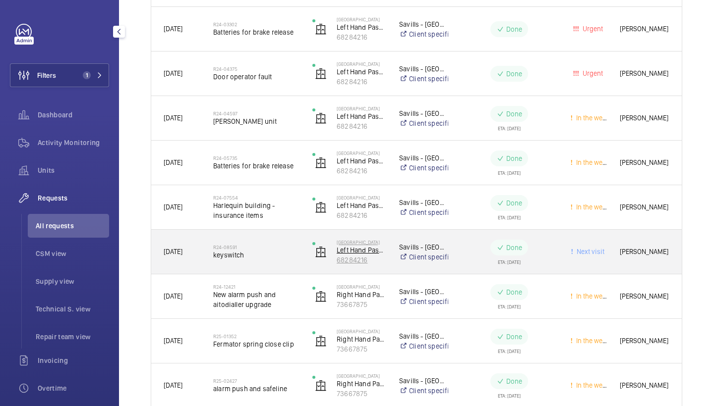
scroll to position [635, 0]
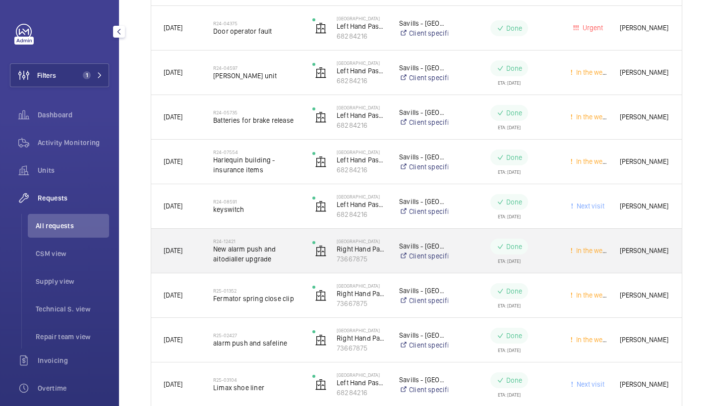
click at [276, 256] on span "New alarm push and aitodialler upgrade" at bounding box center [256, 254] width 86 height 20
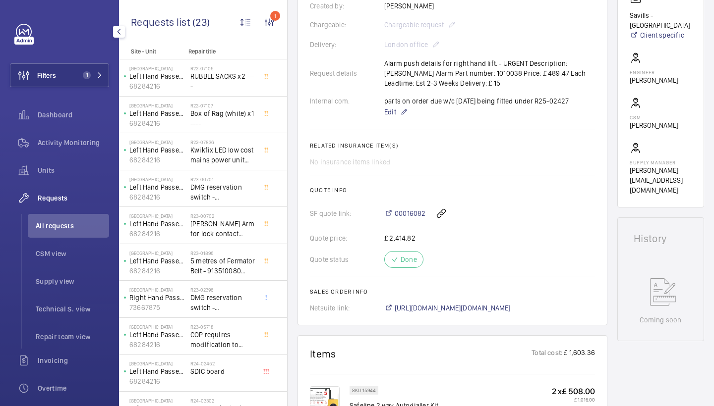
scroll to position [251, 0]
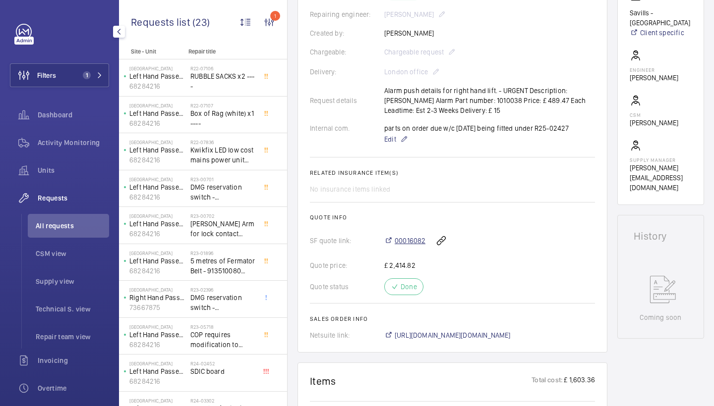
click at [418, 239] on span "00016082" at bounding box center [409, 241] width 31 height 10
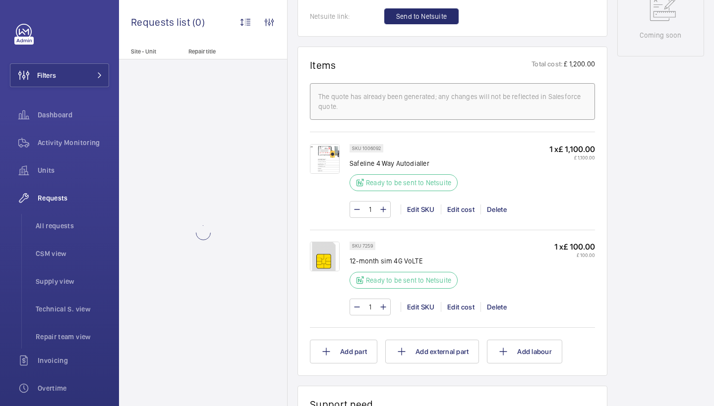
scroll to position [540, 0]
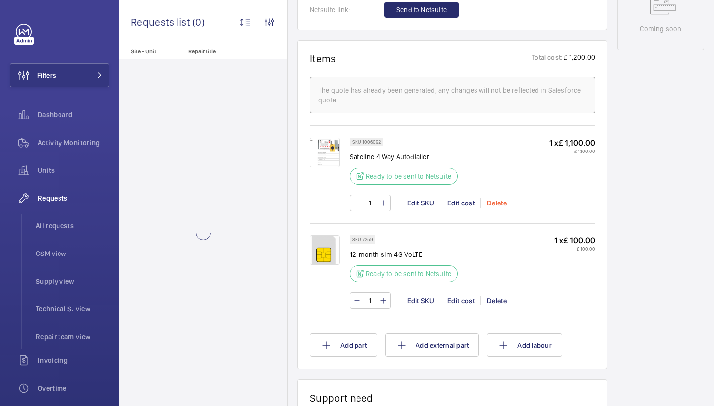
click at [493, 204] on div "Delete" at bounding box center [496, 203] width 32 height 10
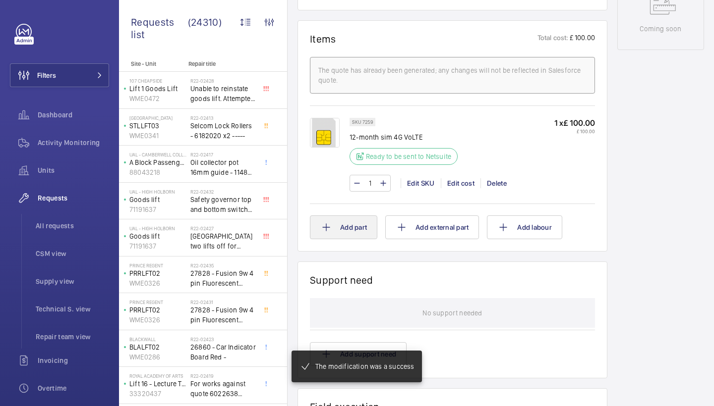
click at [367, 226] on button "Add part" at bounding box center [343, 228] width 67 height 24
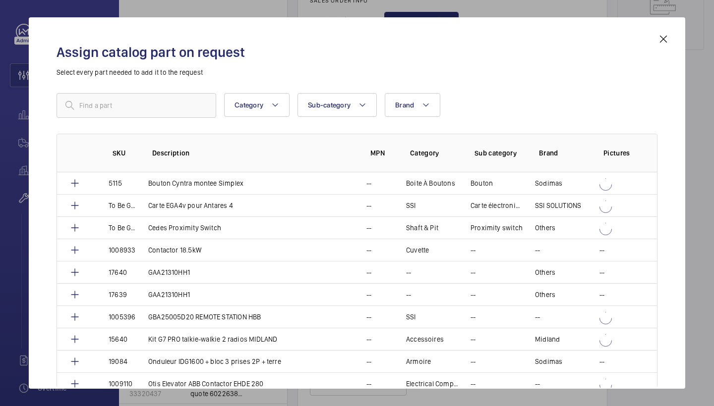
click at [159, 84] on div "Assign catalog part on request Select every part needed to add it to the reques…" at bounding box center [357, 211] width 624 height 356
click at [155, 100] on input "text" at bounding box center [136, 105] width 160 height 25
type input "safeline"
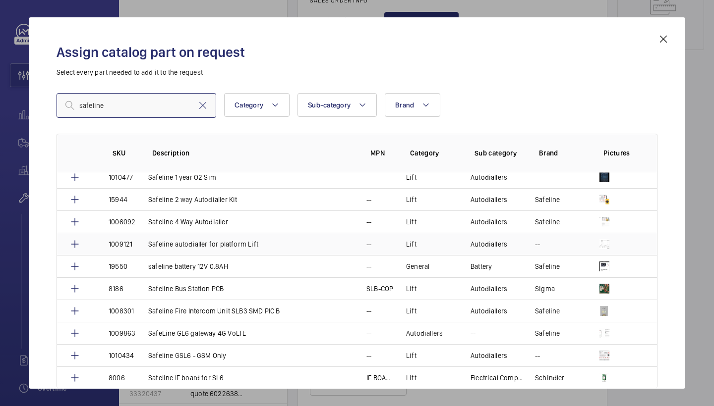
scroll to position [317, 0]
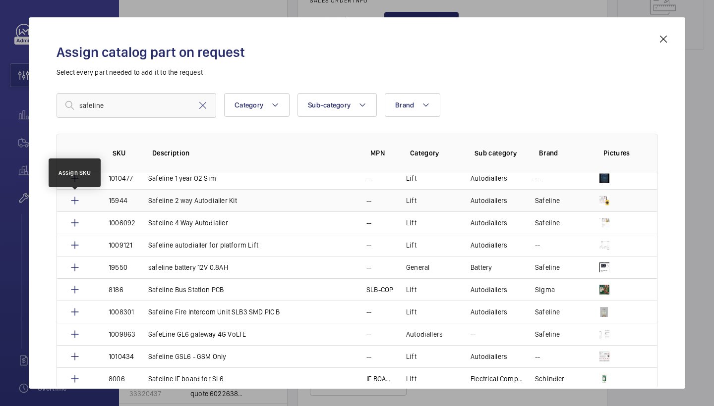
click at [74, 202] on mat-icon at bounding box center [75, 201] width 12 height 12
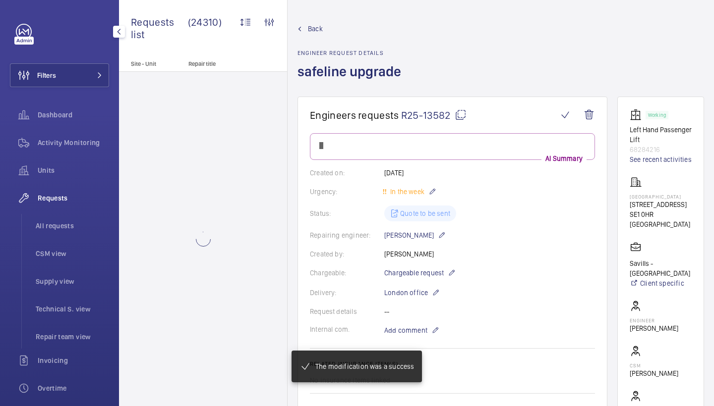
scroll to position [540, 0]
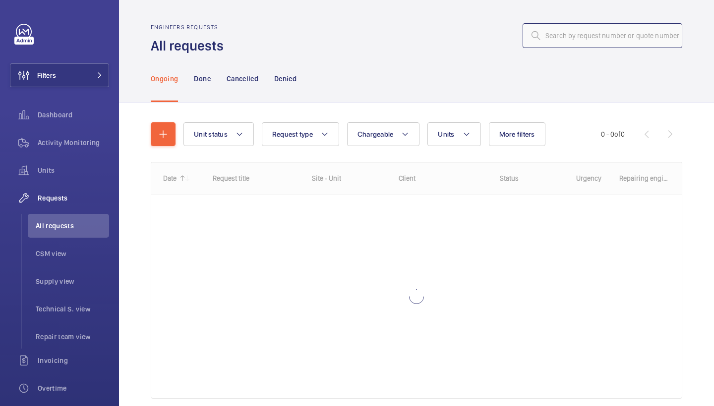
click at [649, 25] on input "text" at bounding box center [602, 35] width 160 height 25
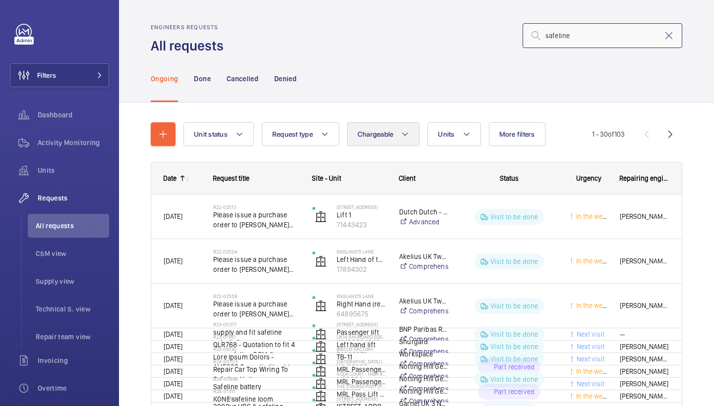
type input "safeline"
click at [388, 132] on span "Chargeable" at bounding box center [375, 134] width 36 height 8
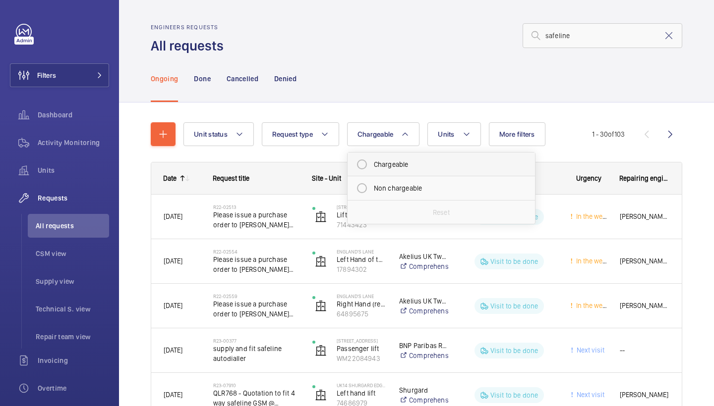
click at [405, 167] on mat-radio-button "Chargeable" at bounding box center [441, 165] width 178 height 20
radio input "true"
click at [547, 73] on div "Ongoing Done Cancelled Denied" at bounding box center [416, 78] width 531 height 47
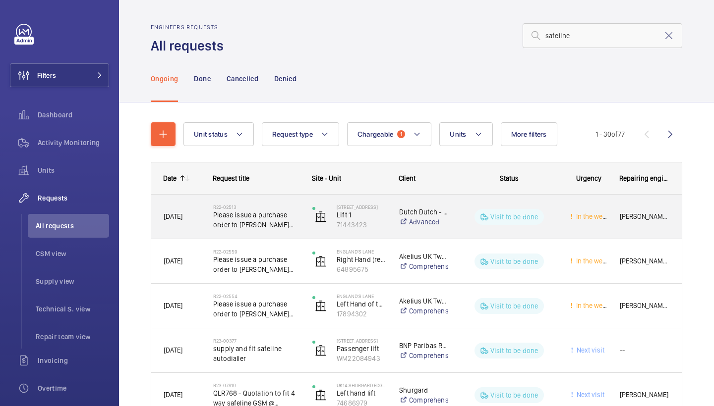
scroll to position [10, 0]
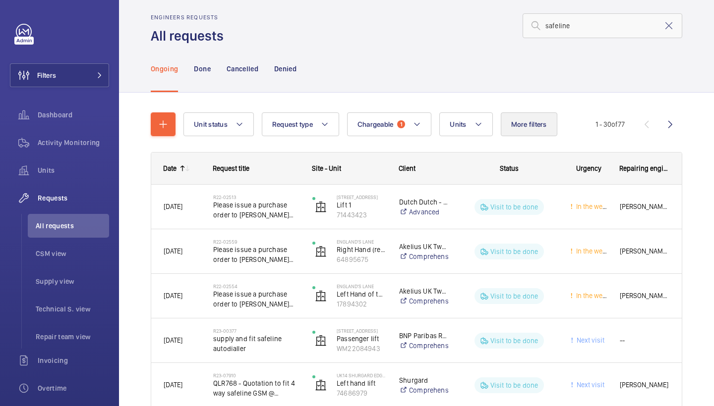
click at [514, 124] on span "More filters" at bounding box center [529, 124] width 36 height 8
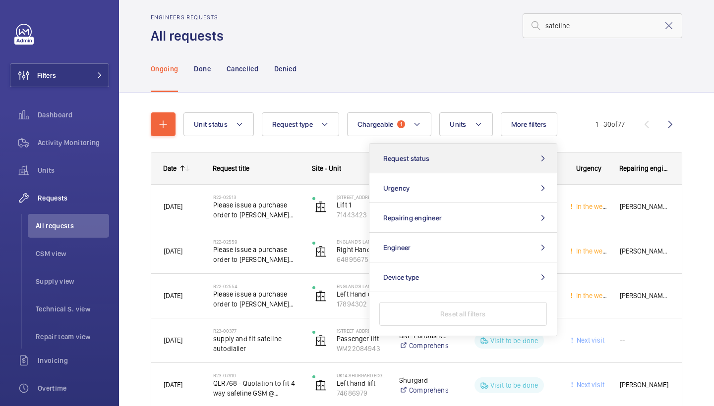
click at [503, 158] on button "Request status" at bounding box center [462, 159] width 187 height 30
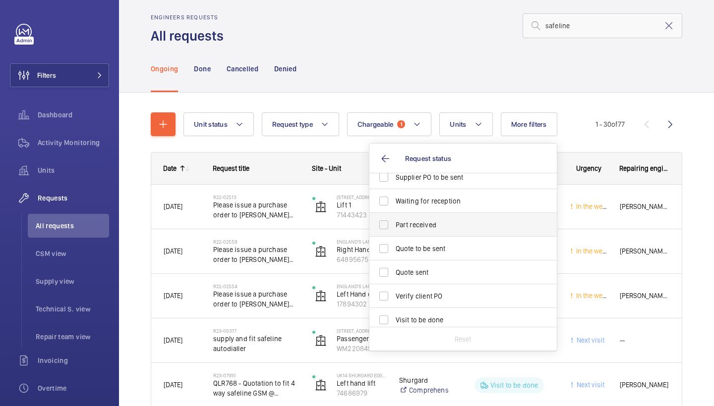
scroll to position [109, 0]
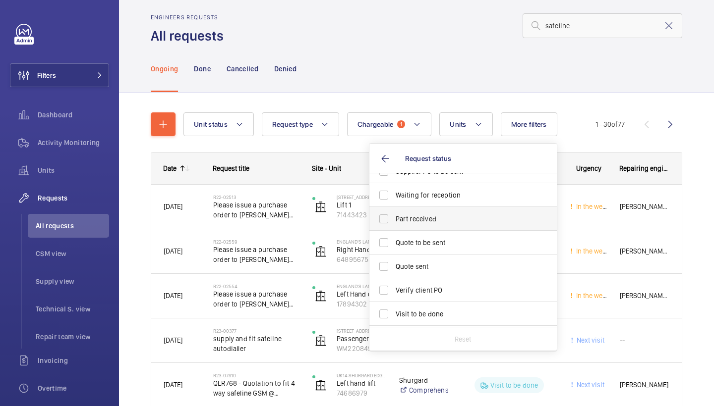
click at [498, 226] on label "Part received" at bounding box center [455, 219] width 172 height 24
click at [393, 226] on input "Part received" at bounding box center [384, 219] width 20 height 20
checkbox input "true"
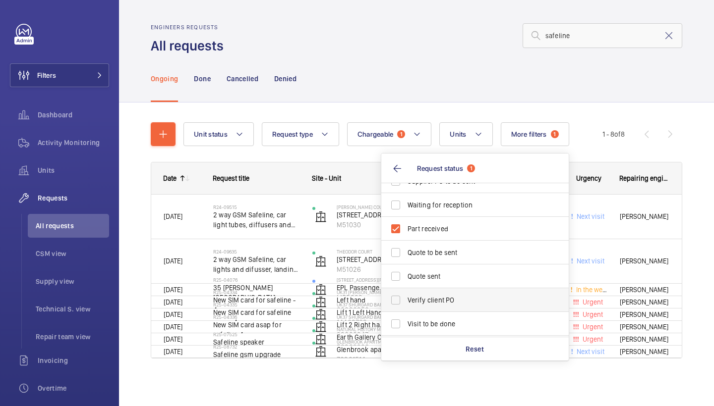
click at [452, 308] on label "Verify client PO" at bounding box center [467, 300] width 172 height 24
click at [405, 308] on input "Verify client PO" at bounding box center [396, 300] width 20 height 20
checkbox input "true"
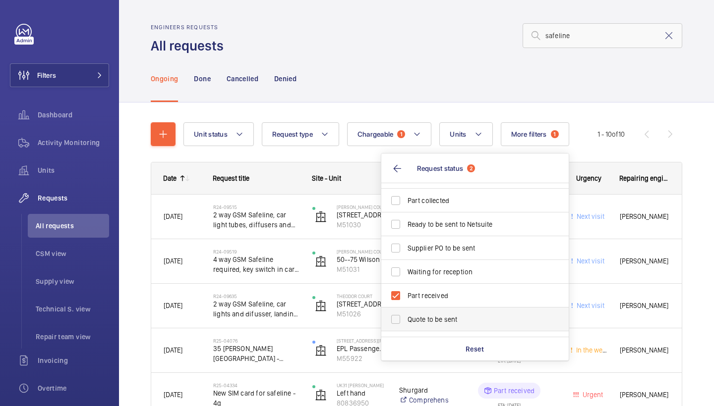
scroll to position [42, 0]
click at [402, 99] on div "Ongoing Done Cancelled Denied" at bounding box center [416, 78] width 531 height 47
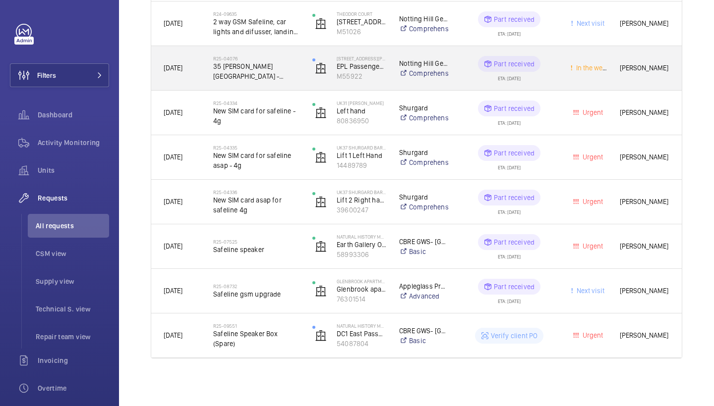
scroll to position [282, 0]
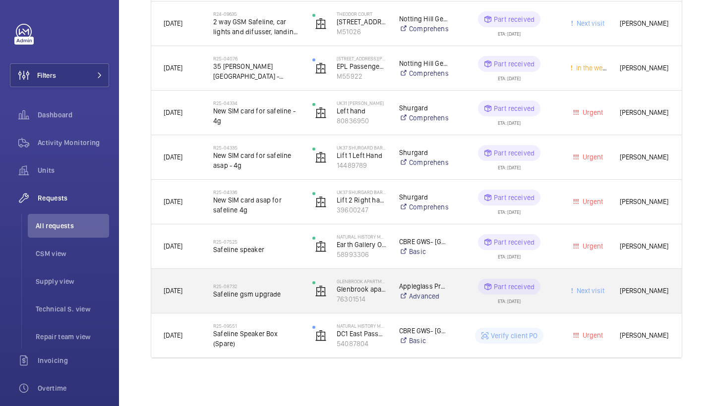
click at [258, 283] on h2 "R25-08732" at bounding box center [256, 286] width 86 height 6
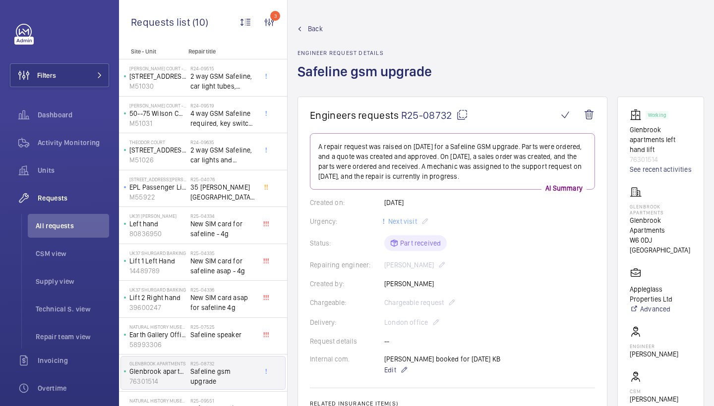
click at [310, 29] on span "Back" at bounding box center [315, 29] width 15 height 10
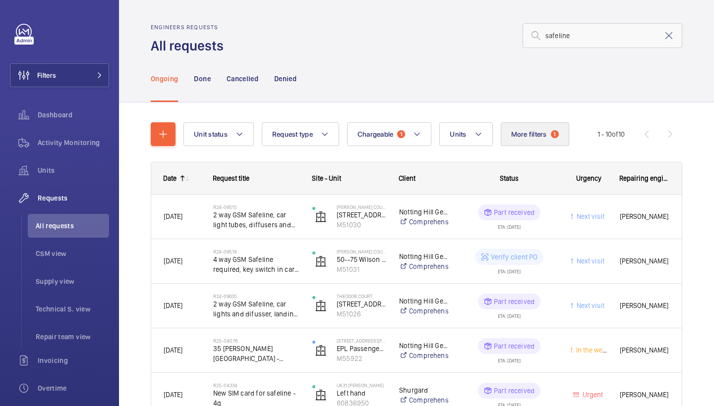
click at [542, 136] on span "More filters" at bounding box center [529, 134] width 36 height 8
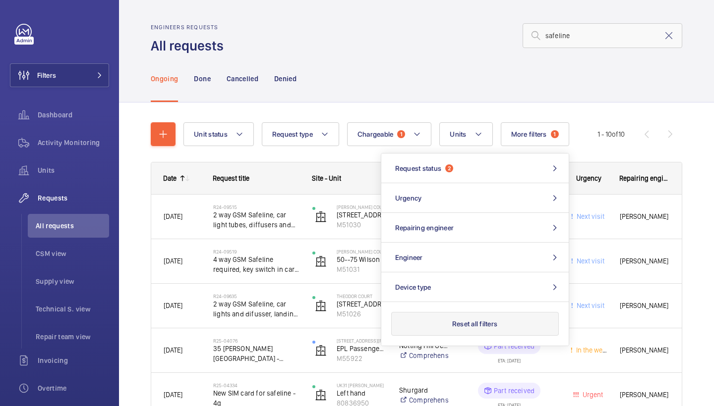
click at [481, 325] on button "Reset all filters" at bounding box center [474, 324] width 167 height 24
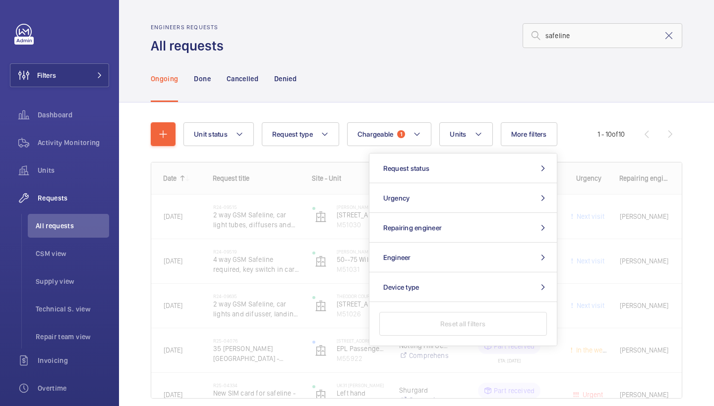
click at [495, 91] on div "Ongoing Done Cancelled Denied" at bounding box center [416, 78] width 531 height 47
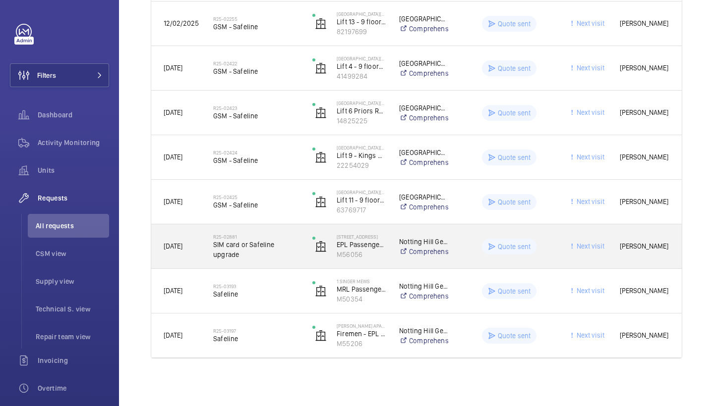
scroll to position [1174, 0]
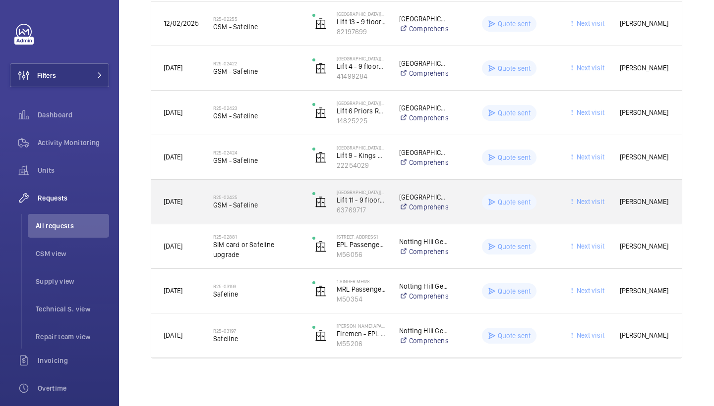
click at [240, 208] on span "GSM - Safeline" at bounding box center [256, 205] width 86 height 10
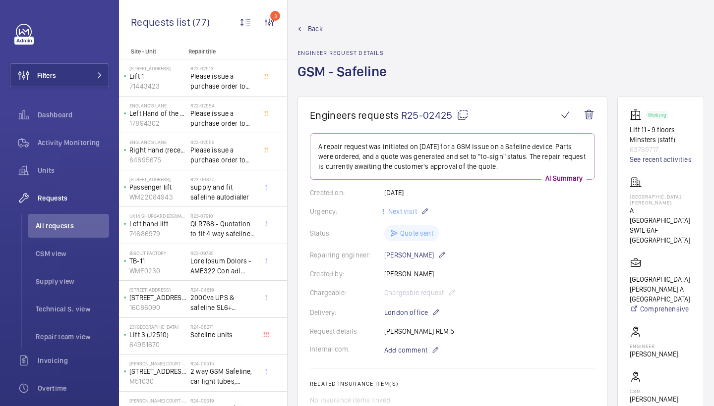
click at [319, 24] on span "Back" at bounding box center [315, 29] width 15 height 10
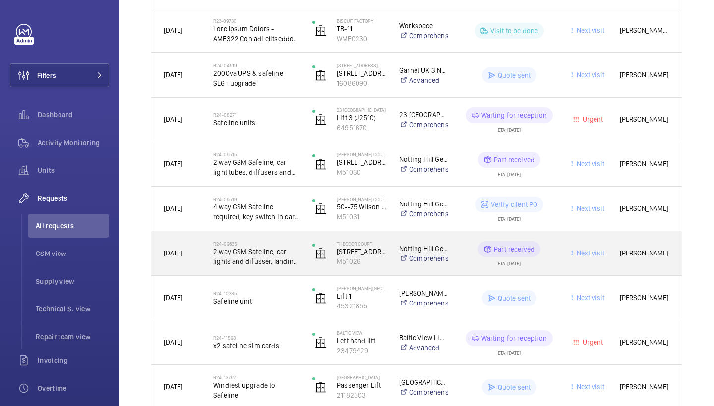
scroll to position [410, 0]
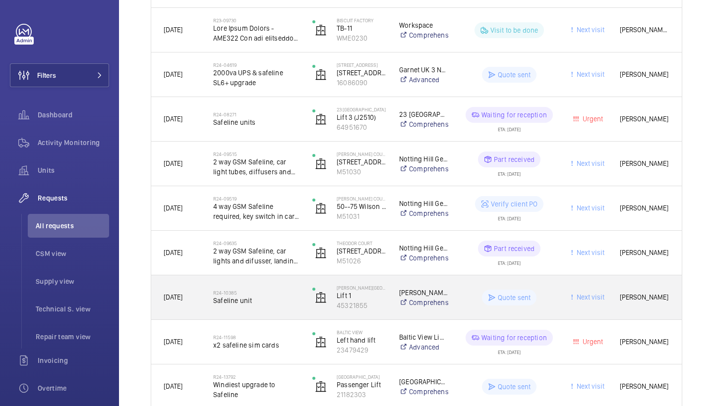
click at [267, 300] on span "Safeline unit" at bounding box center [256, 301] width 86 height 10
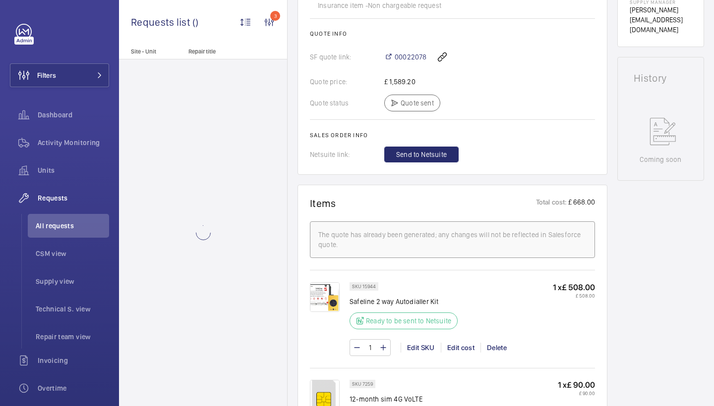
scroll to position [427, 0]
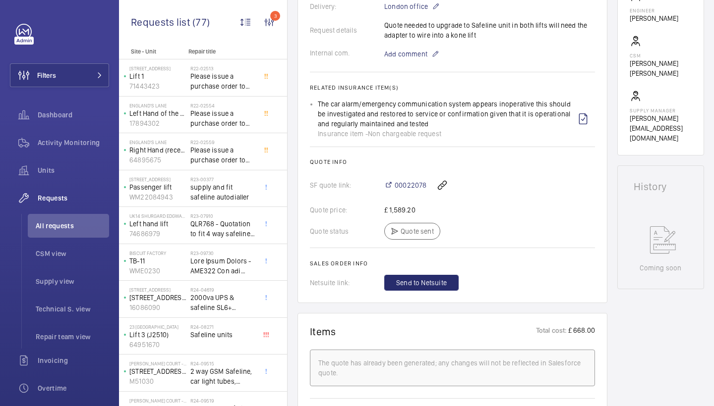
scroll to position [312, 0]
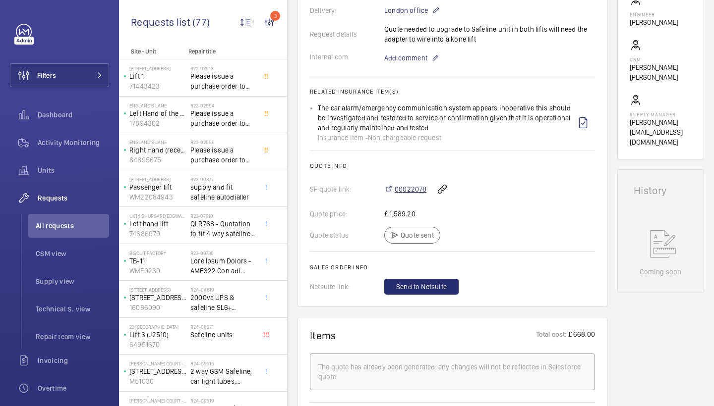
click at [411, 185] on span "00022078" at bounding box center [410, 189] width 32 height 10
